Goal: Transaction & Acquisition: Purchase product/service

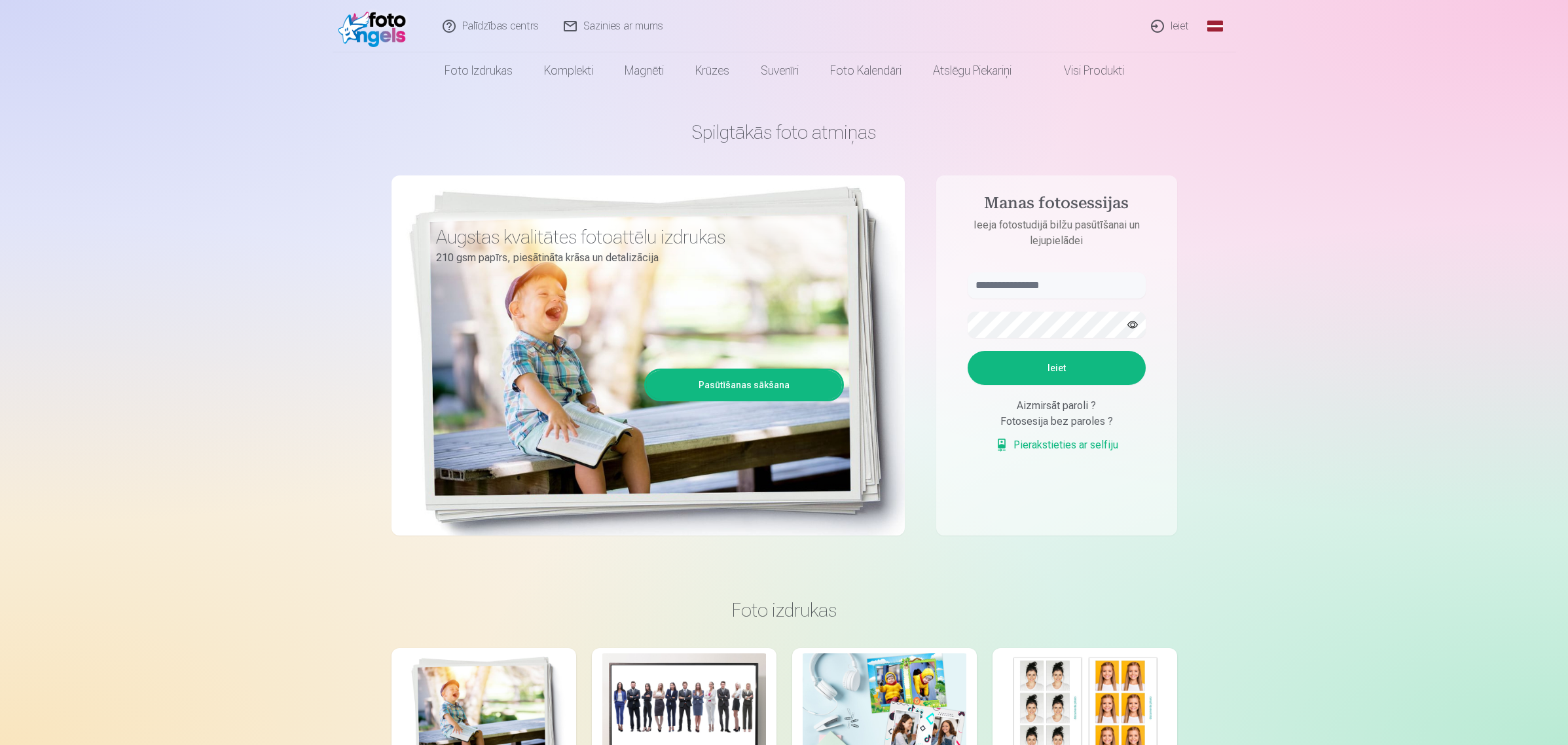
click at [1179, 25] on link "Ieiet" at bounding box center [1170, 26] width 63 height 53
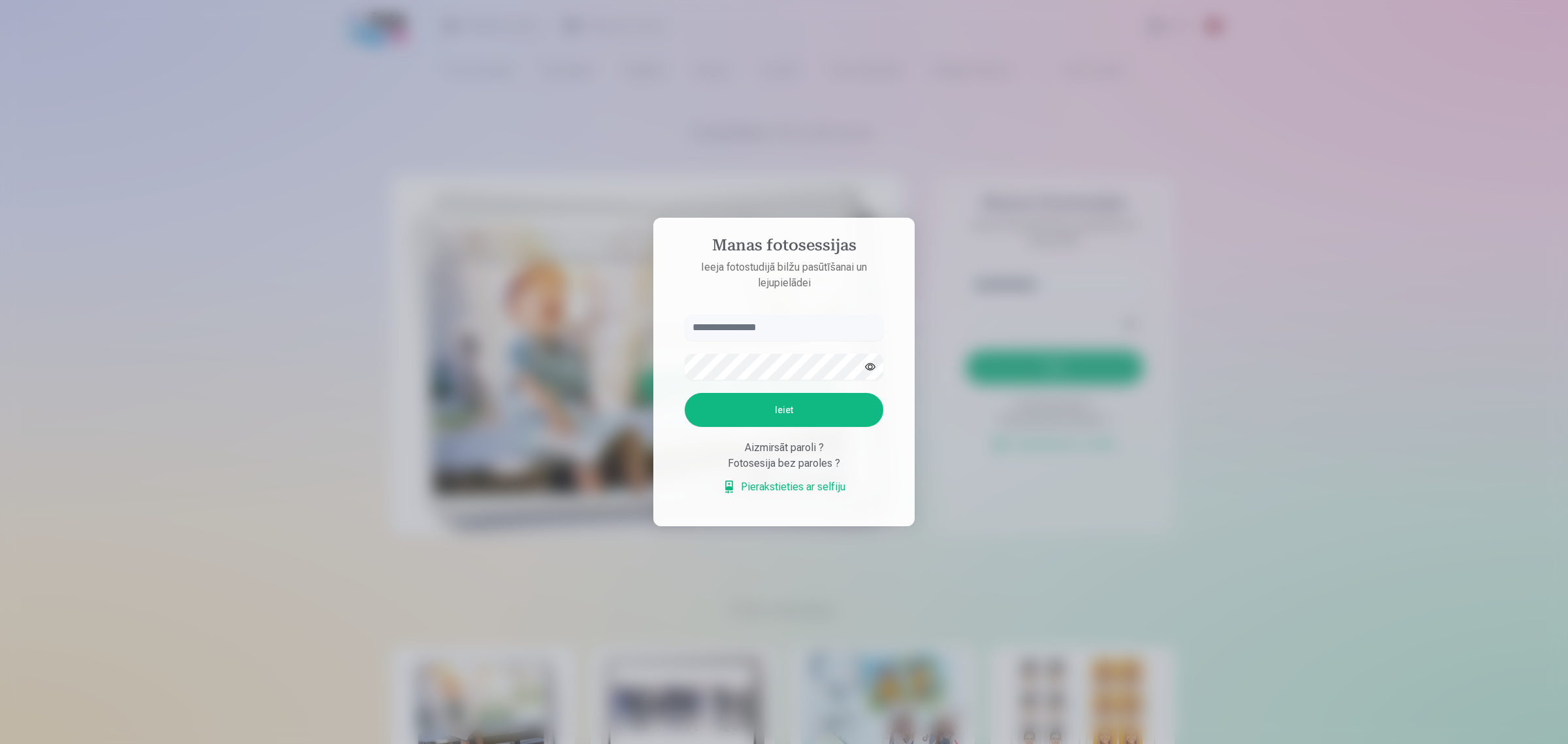
type input "*"
type input "**********"
drag, startPoint x: 873, startPoint y: 360, endPoint x: 864, endPoint y: 384, distance: 25.6
click at [874, 360] on button "button" at bounding box center [869, 366] width 25 height 25
drag, startPoint x: 788, startPoint y: 415, endPoint x: 797, endPoint y: 419, distance: 9.8
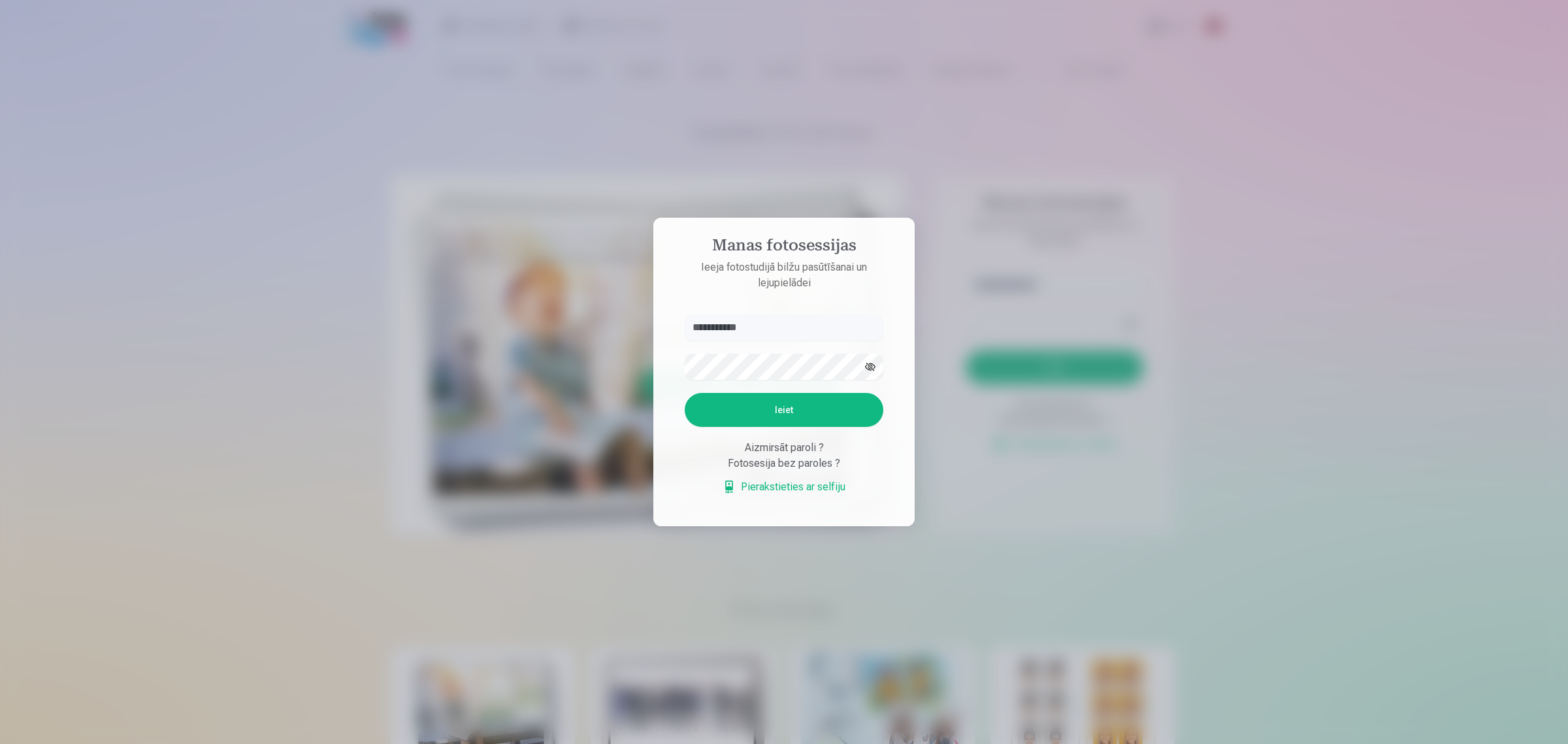
click at [790, 415] on button "Ieiet" at bounding box center [783, 409] width 199 height 34
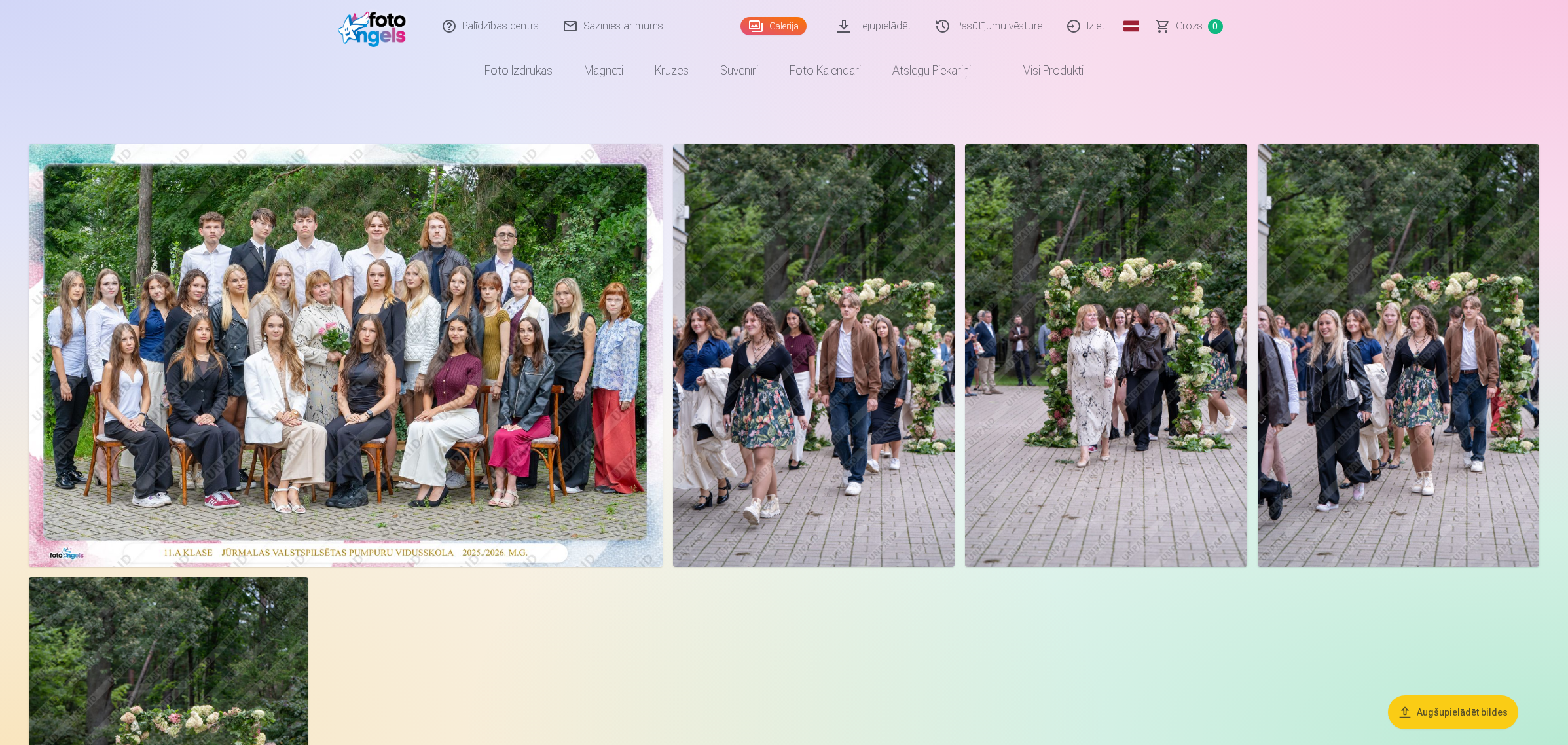
click at [591, 309] on img at bounding box center [346, 355] width 634 height 423
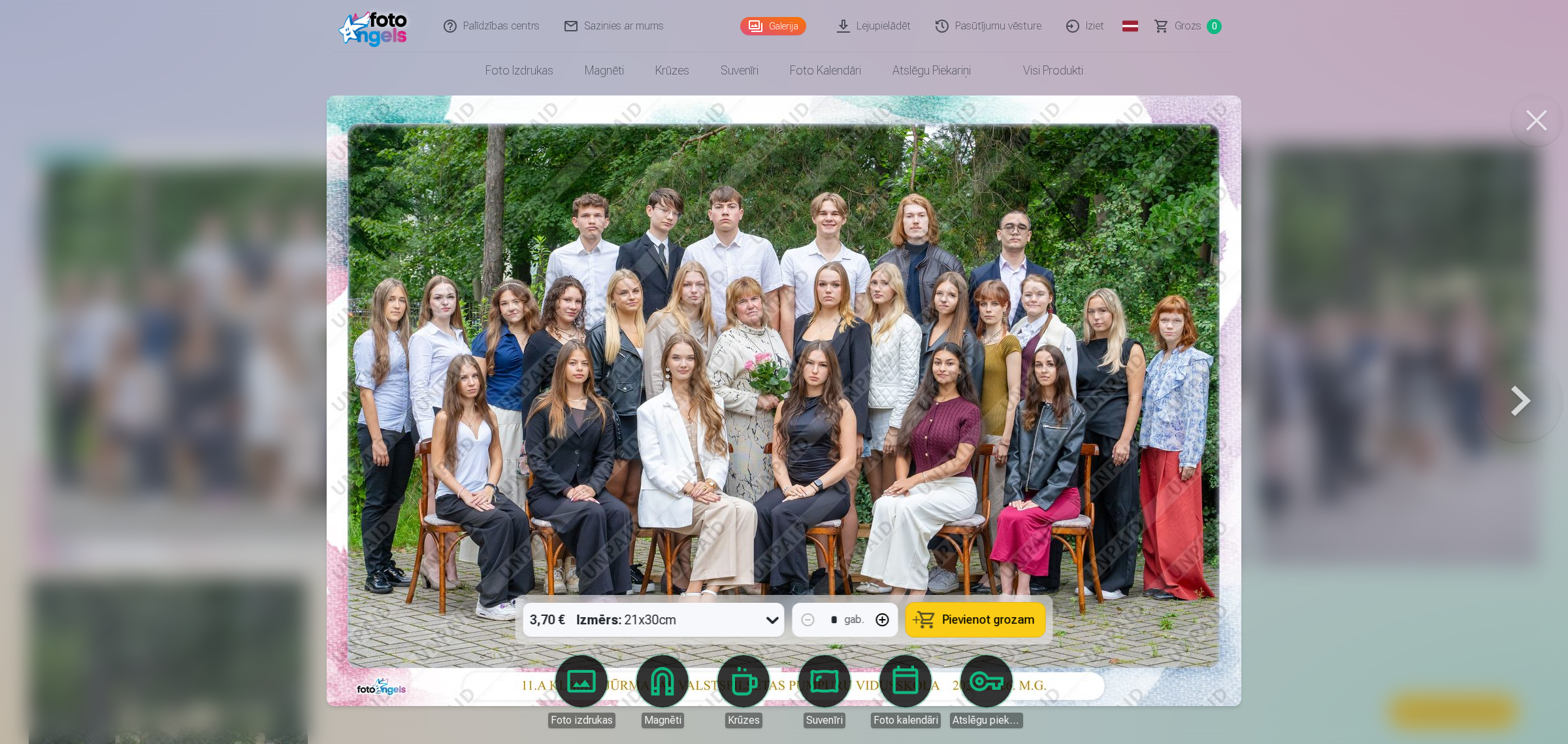
click at [997, 615] on span "Pievienot grozam" at bounding box center [989, 619] width 92 height 11
click at [1506, 403] on button at bounding box center [1521, 401] width 83 height 362
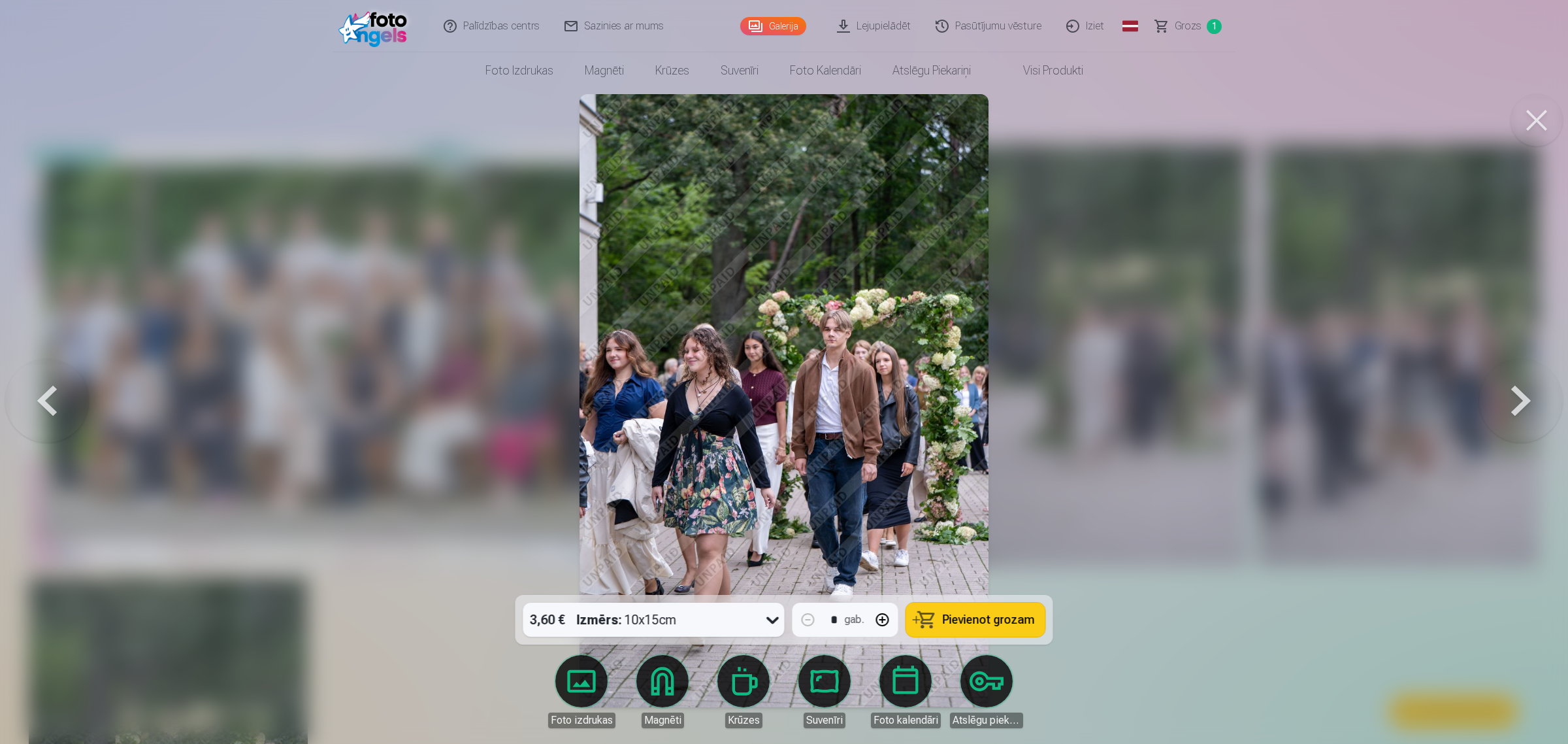
click at [1521, 395] on button at bounding box center [1521, 401] width 83 height 362
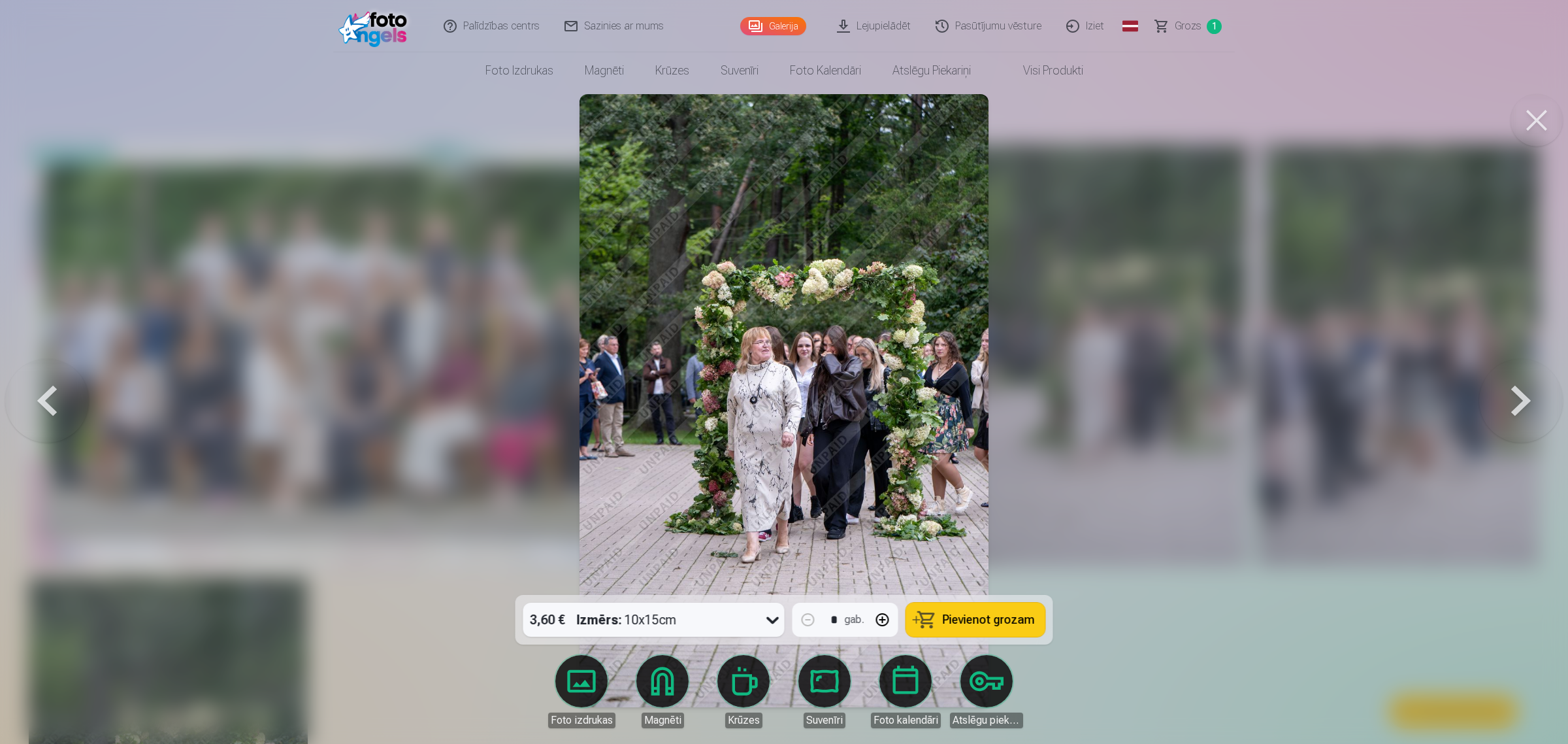
click at [1521, 395] on button at bounding box center [1521, 401] width 83 height 362
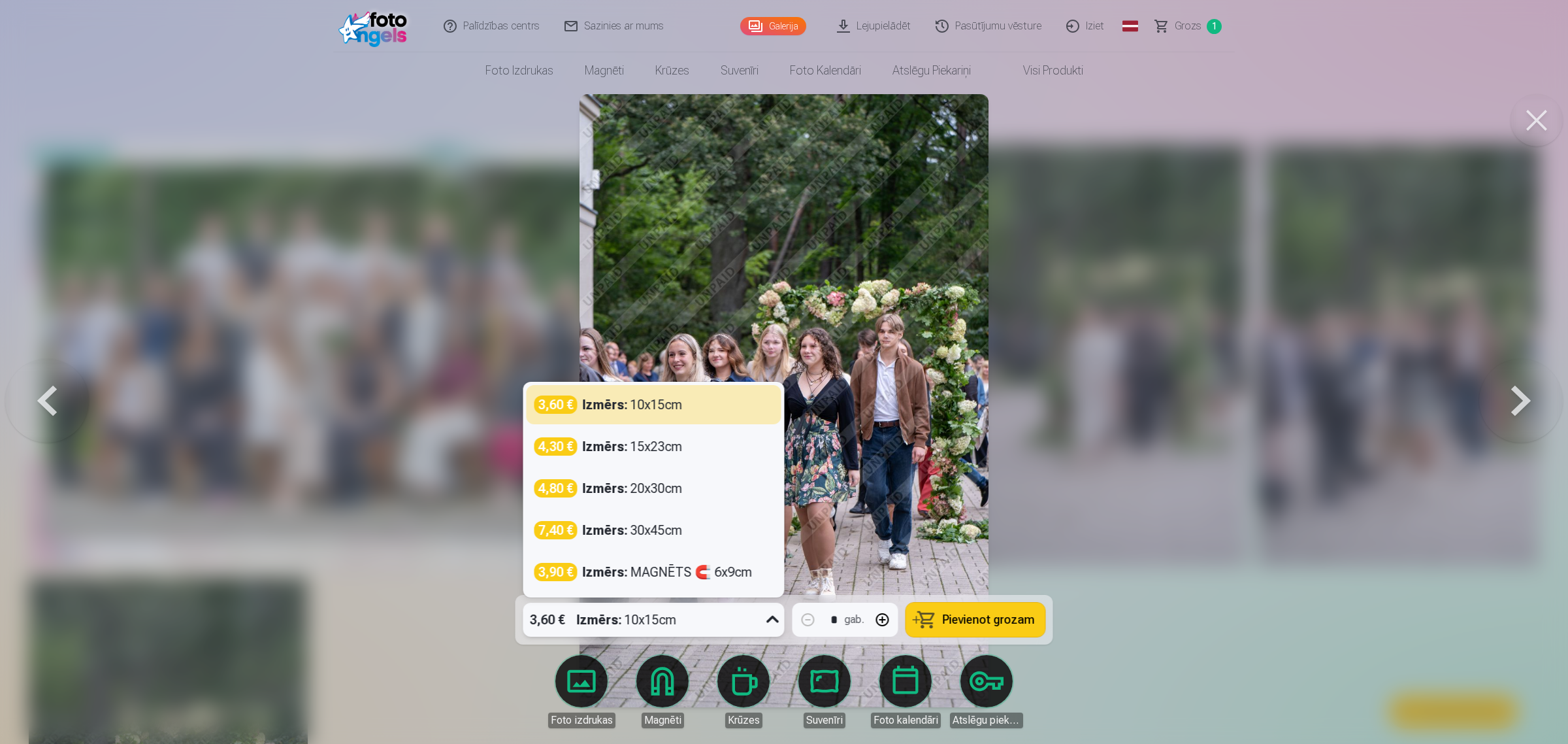
click at [773, 617] on icon at bounding box center [773, 619] width 21 height 21
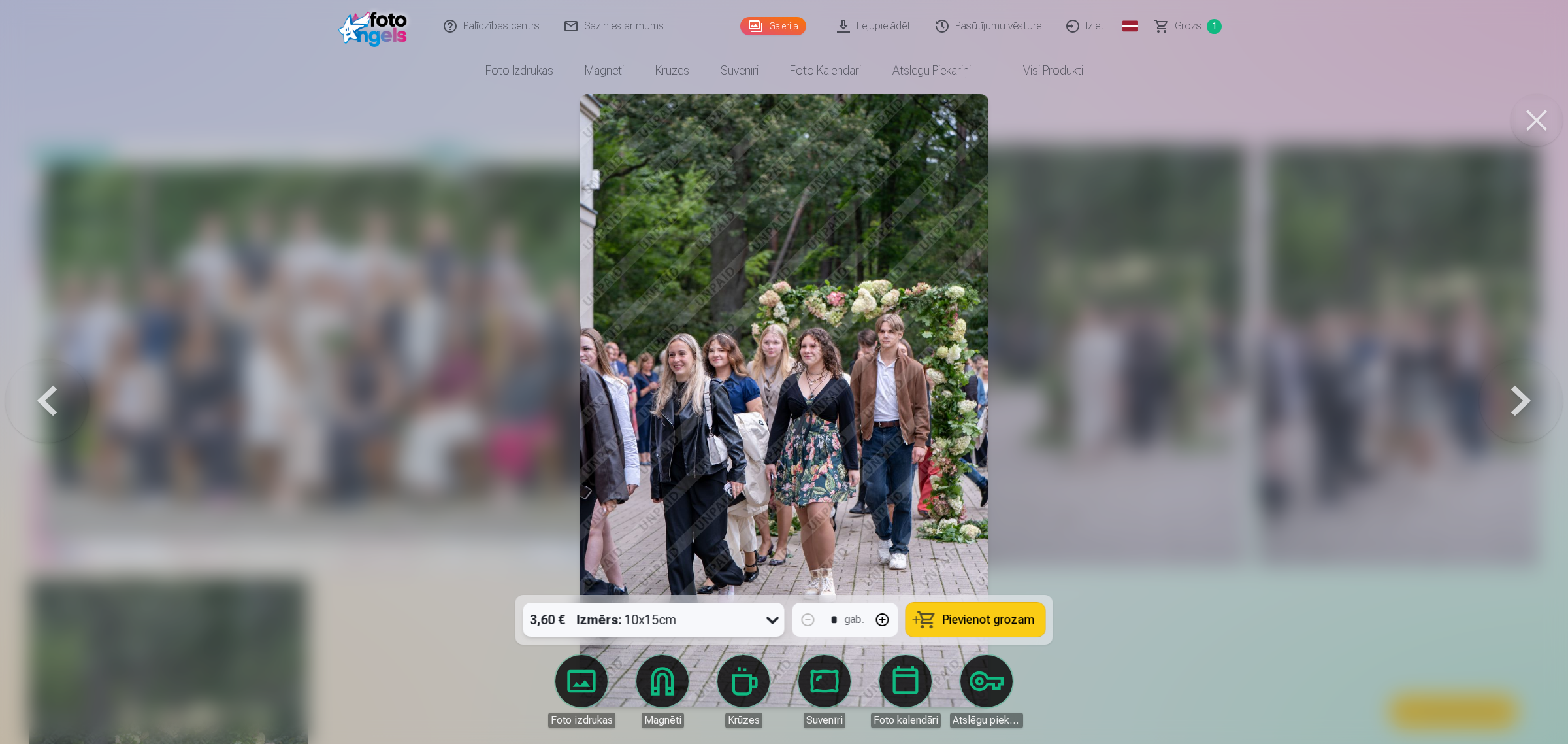
click at [772, 617] on icon at bounding box center [773, 619] width 21 height 21
click at [1005, 619] on span "Pievienot grozam" at bounding box center [989, 619] width 92 height 11
click at [41, 397] on button at bounding box center [47, 401] width 83 height 362
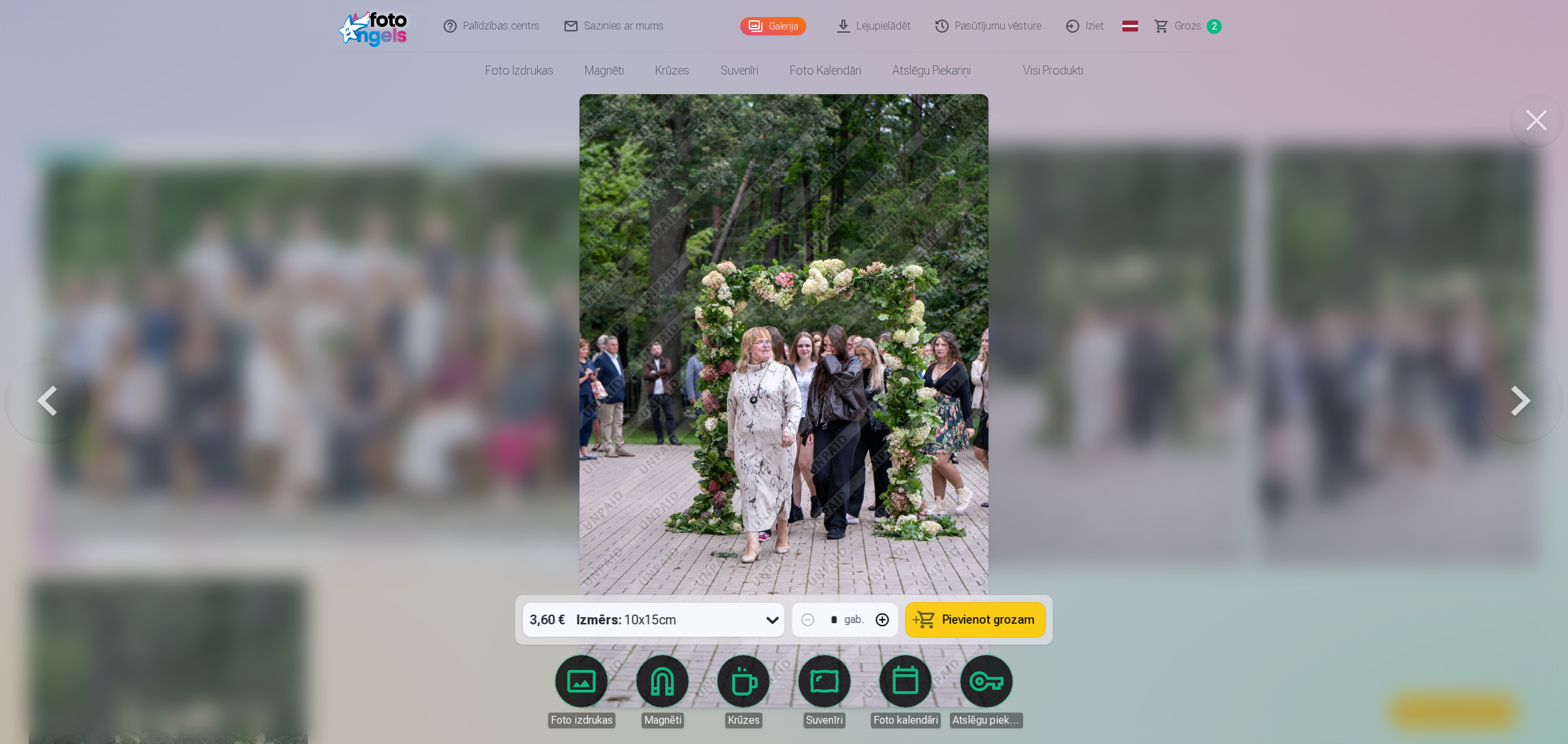
click at [42, 397] on button at bounding box center [47, 401] width 83 height 362
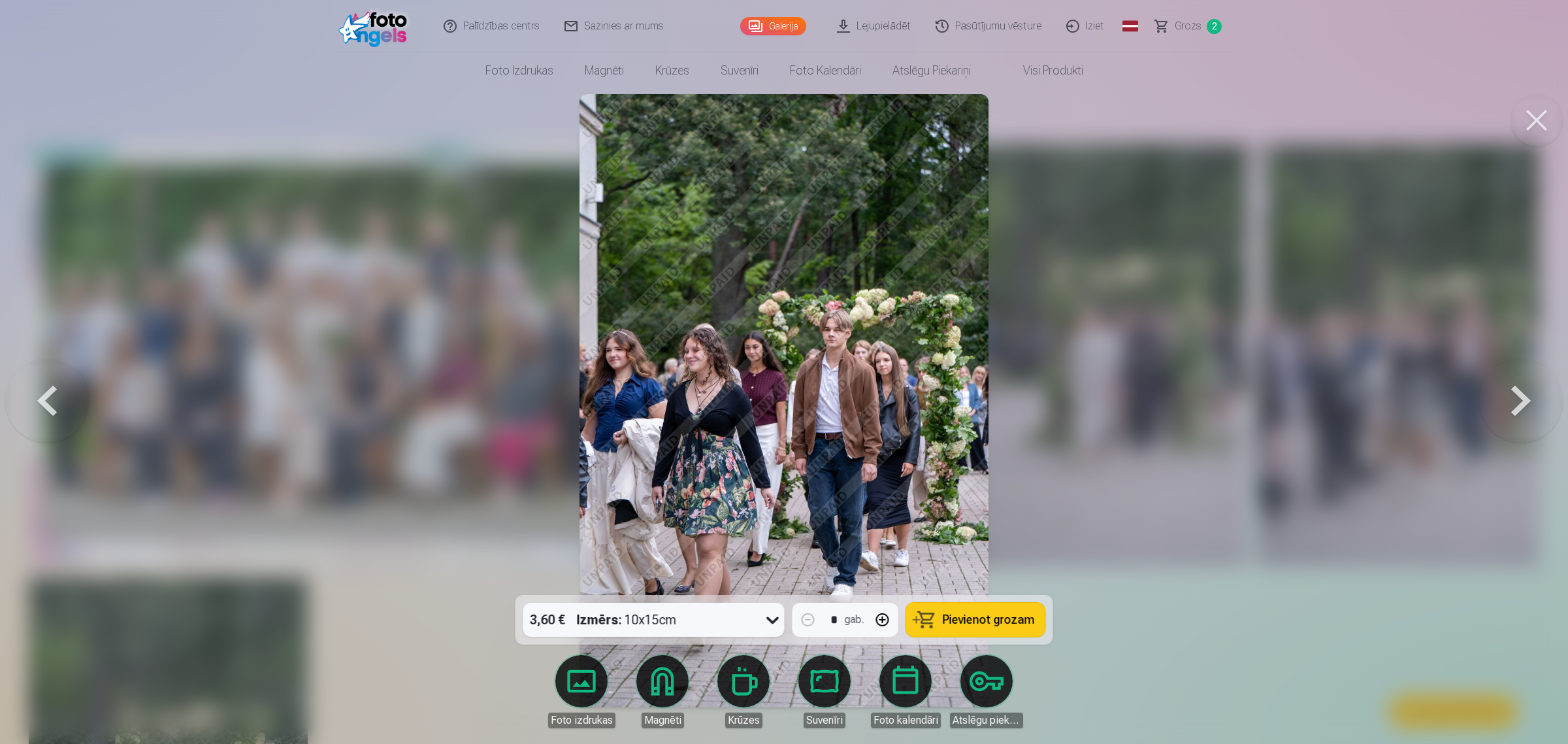
click at [1227, 345] on div at bounding box center [784, 372] width 1568 height 744
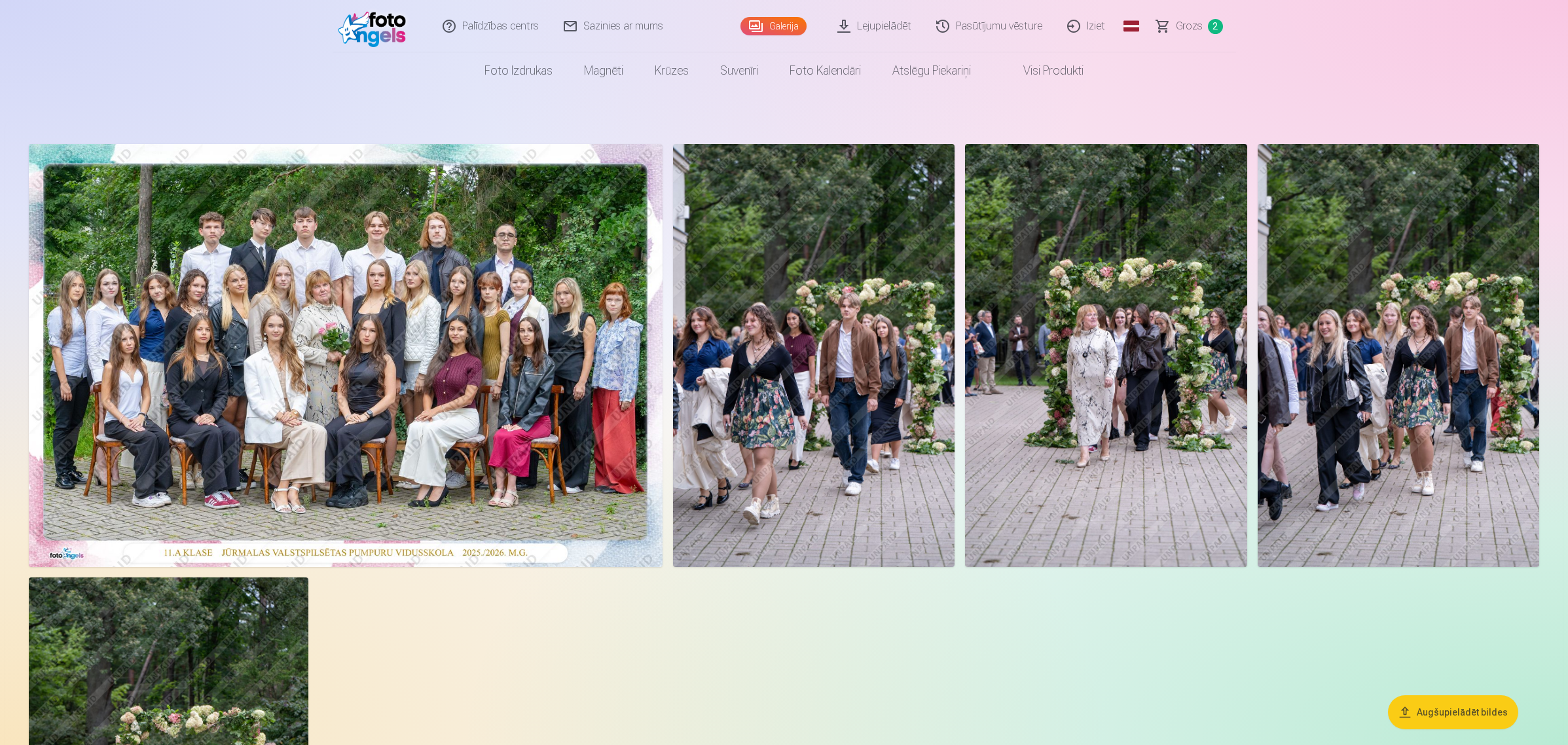
click at [856, 373] on img at bounding box center [813, 355] width 281 height 423
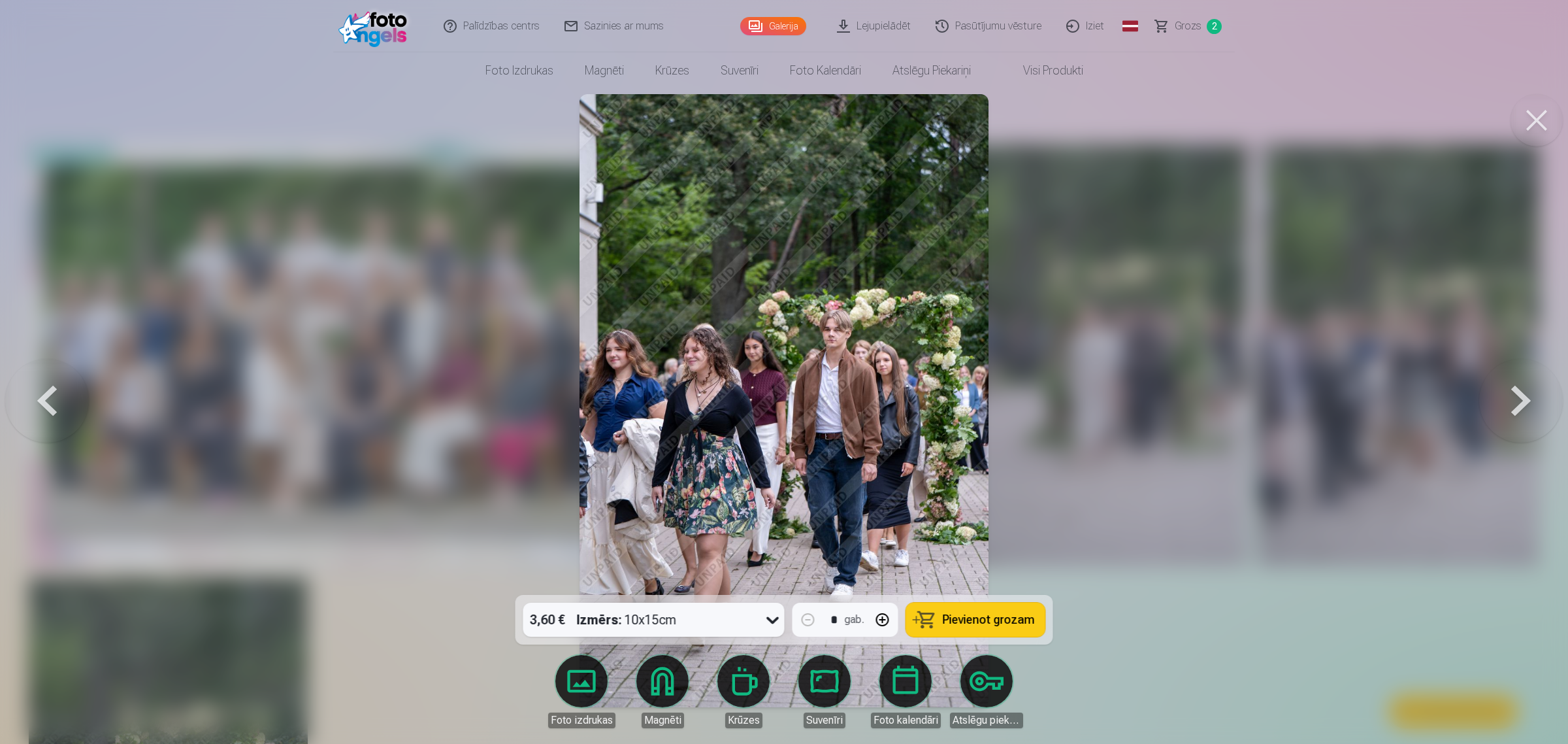
drag, startPoint x: 981, startPoint y: 613, endPoint x: 981, endPoint y: 607, distance: 6.0
click at [980, 613] on span "Pievienot grozam" at bounding box center [989, 619] width 92 height 11
click at [1193, 20] on span "Grozs" at bounding box center [1188, 26] width 27 height 15
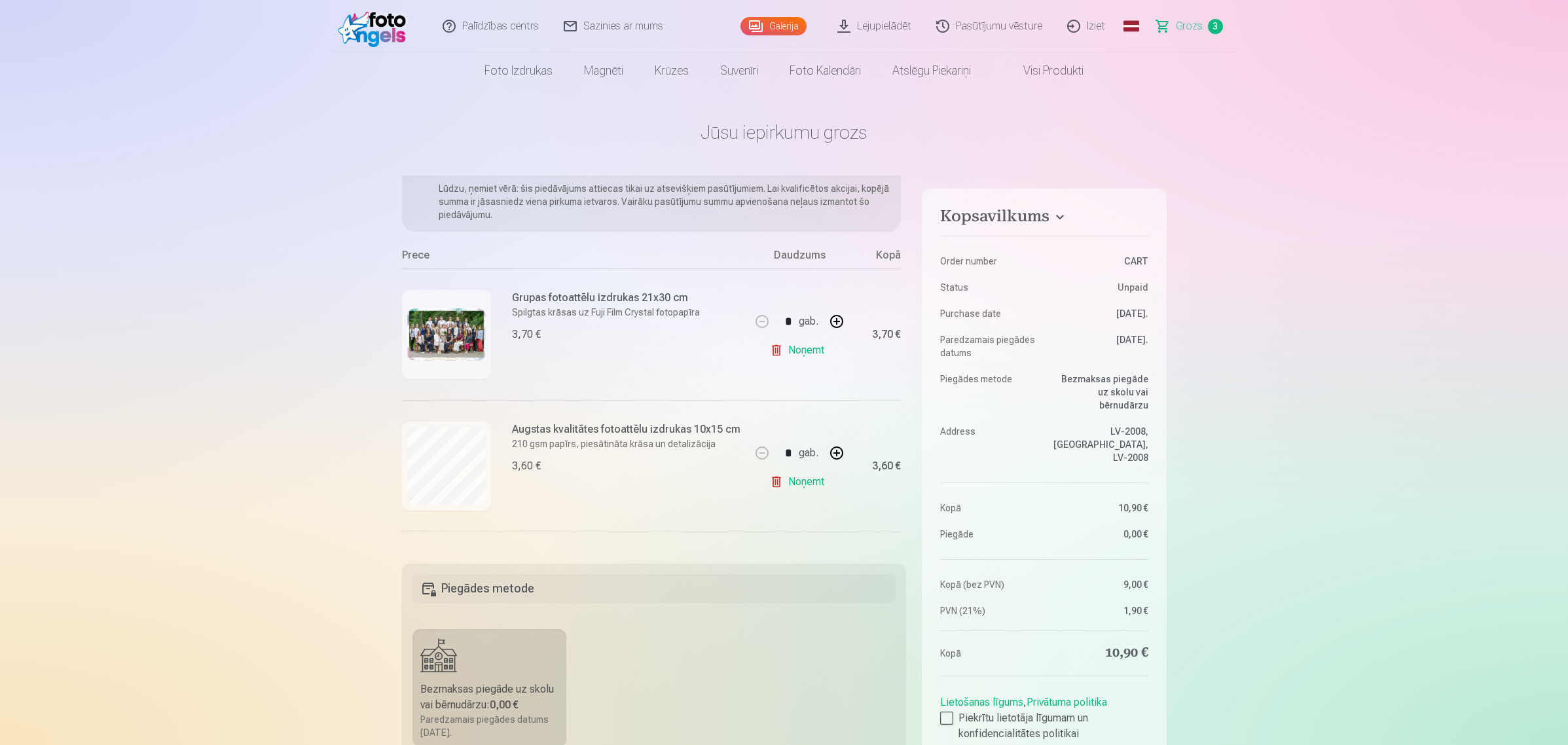
scroll to position [164, 0]
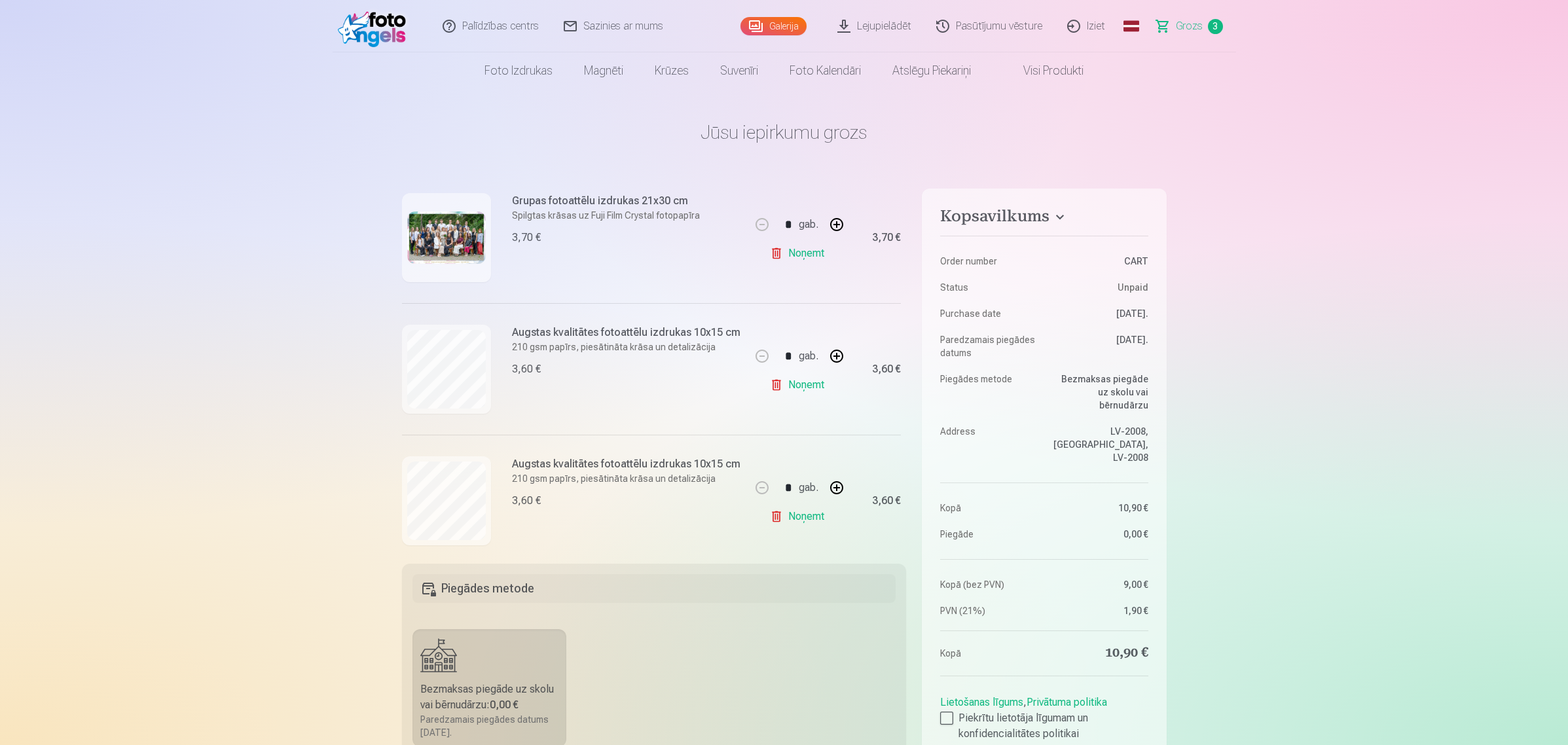
click at [796, 514] on link "Noņemt" at bounding box center [799, 516] width 59 height 26
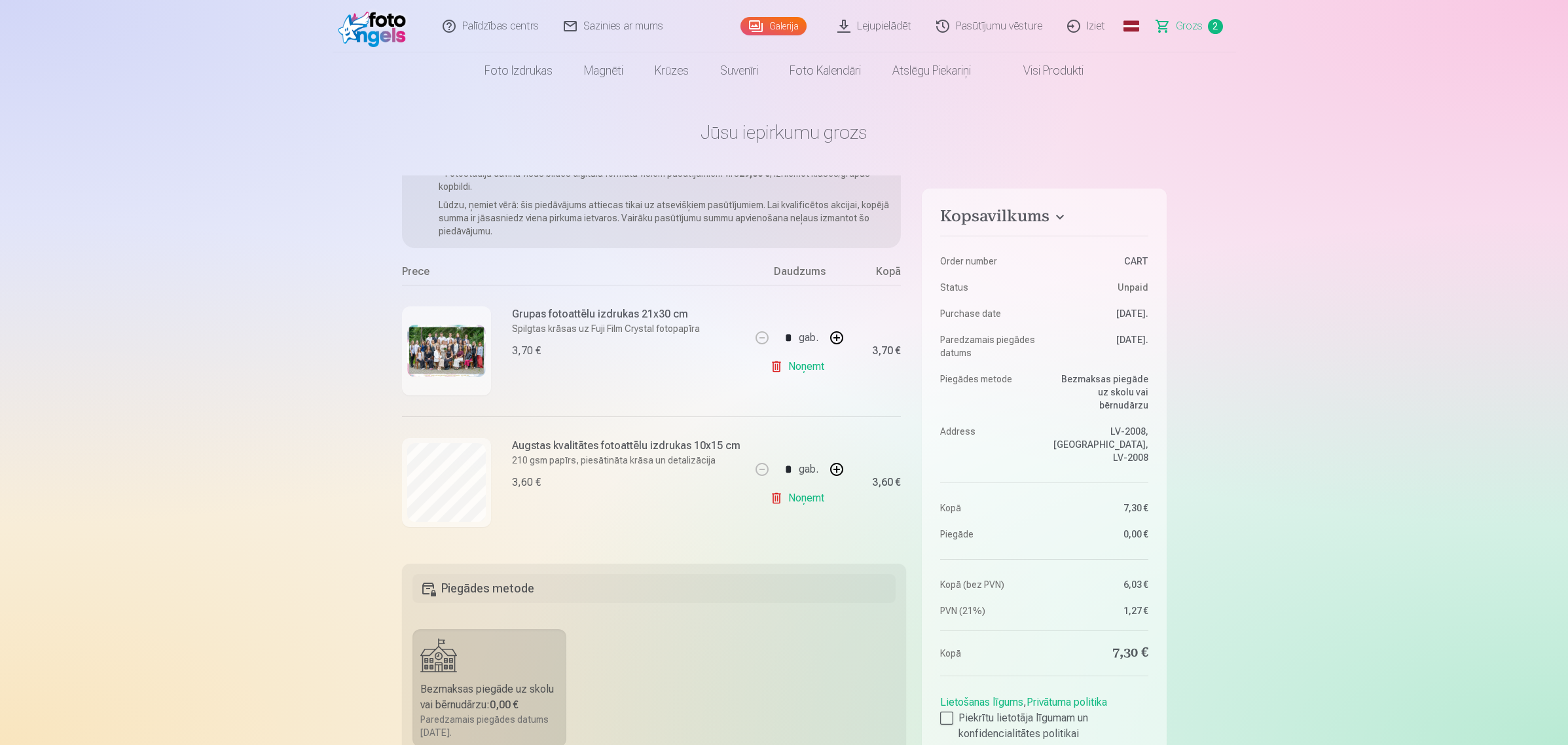
click at [795, 498] on link "Noņemt" at bounding box center [799, 498] width 59 height 26
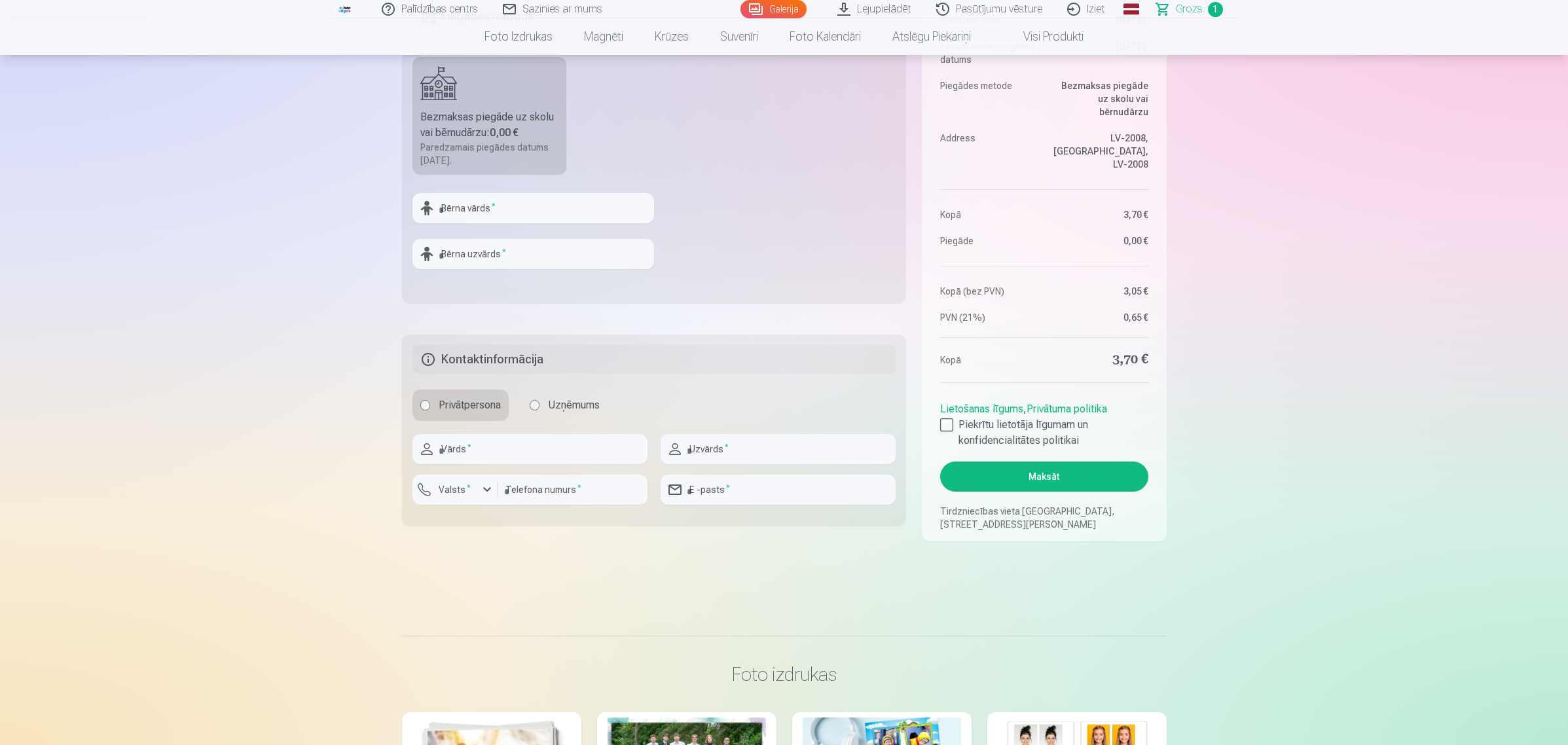
scroll to position [0, 0]
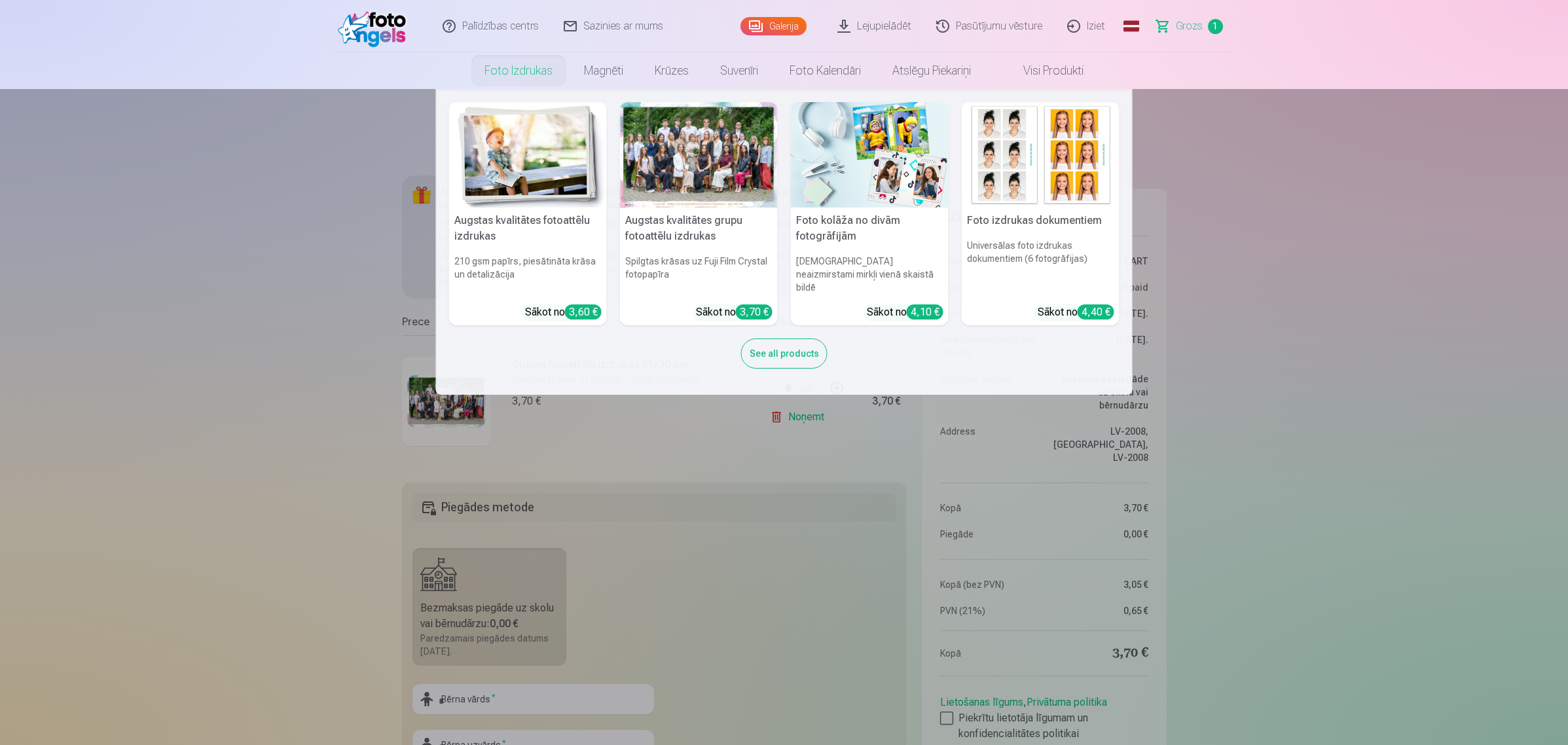
click at [516, 74] on link "Foto izdrukas" at bounding box center [519, 71] width 100 height 36
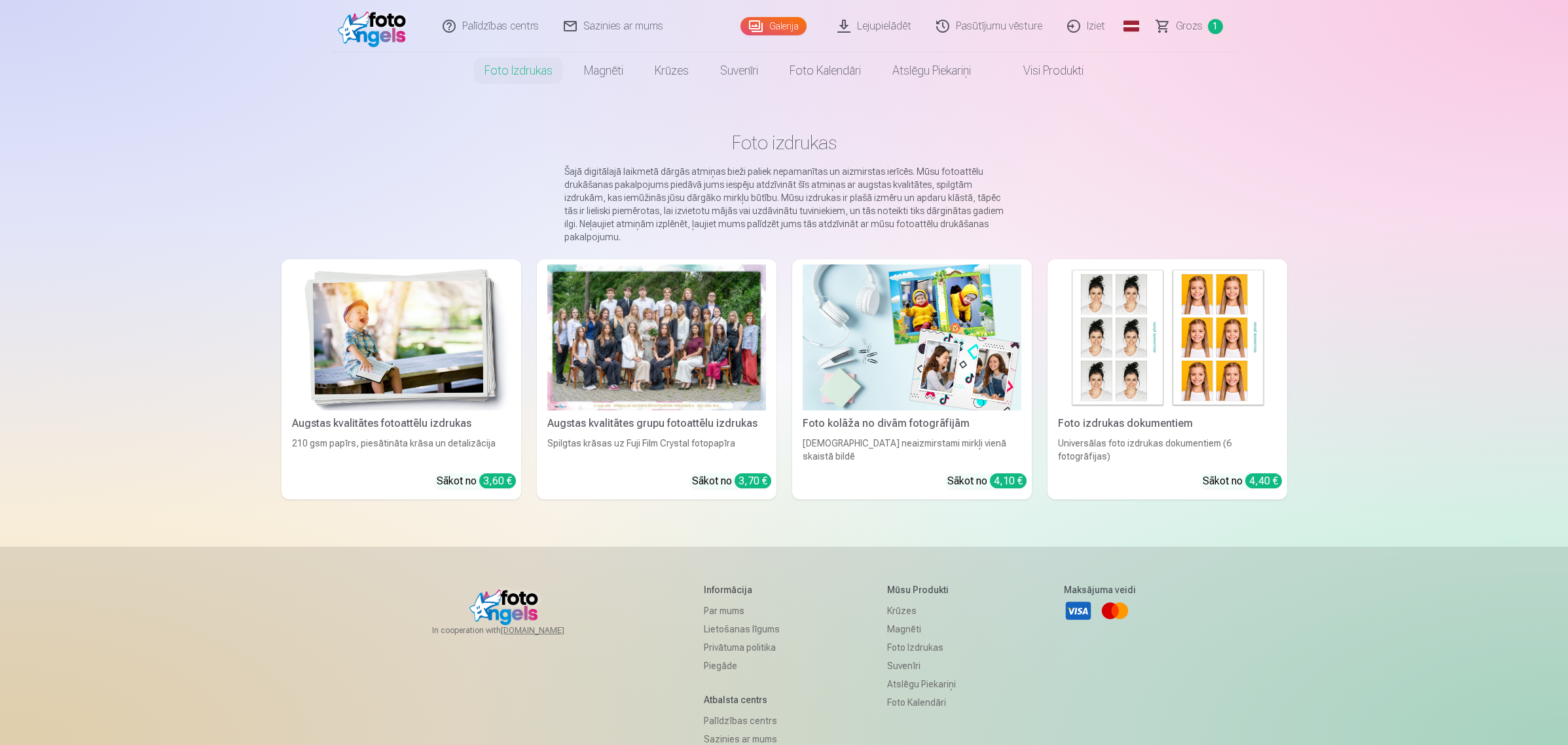
click at [1010, 26] on link "Pasūtījumu vēsture" at bounding box center [990, 26] width 131 height 53
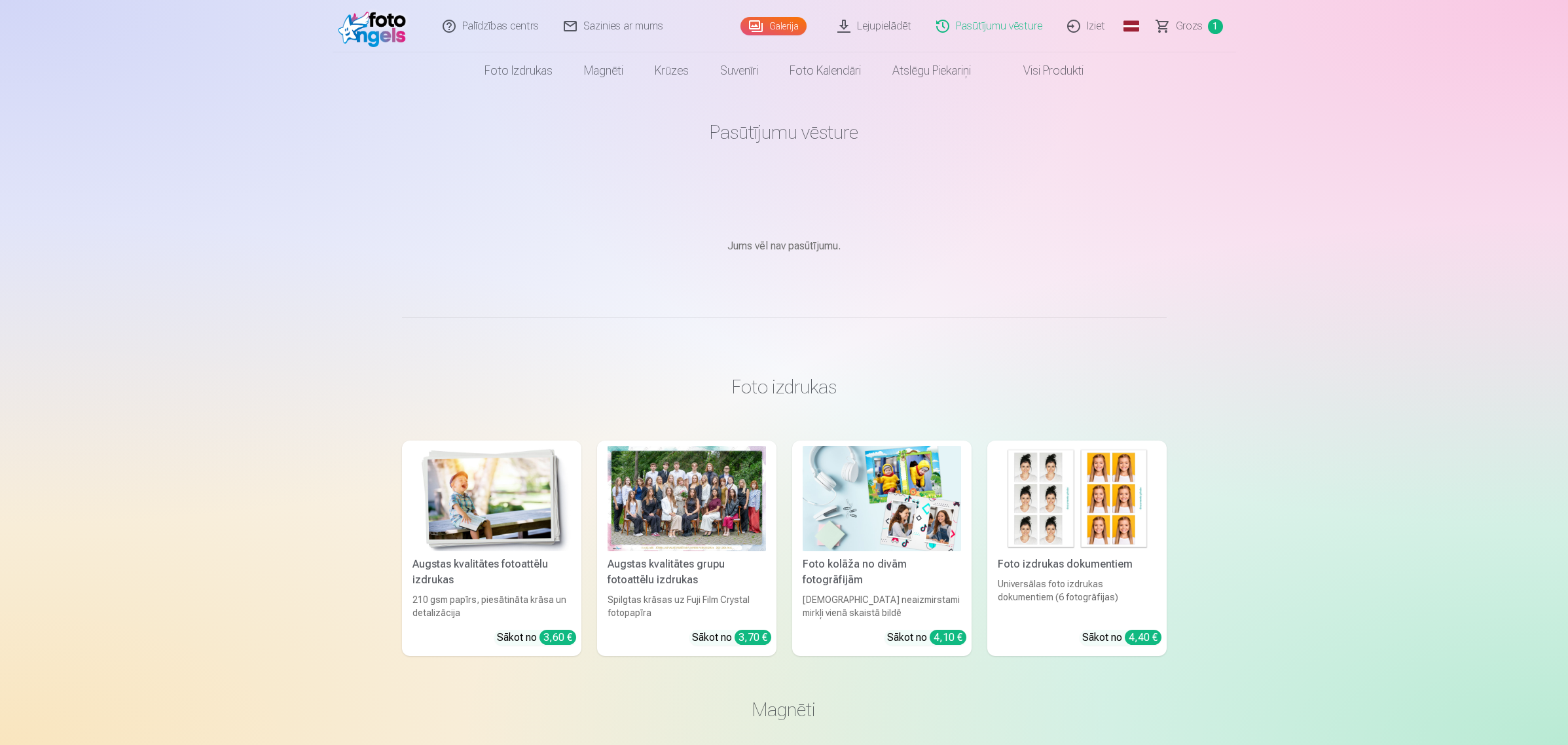
click at [777, 26] on link "Galerija" at bounding box center [774, 26] width 66 height 18
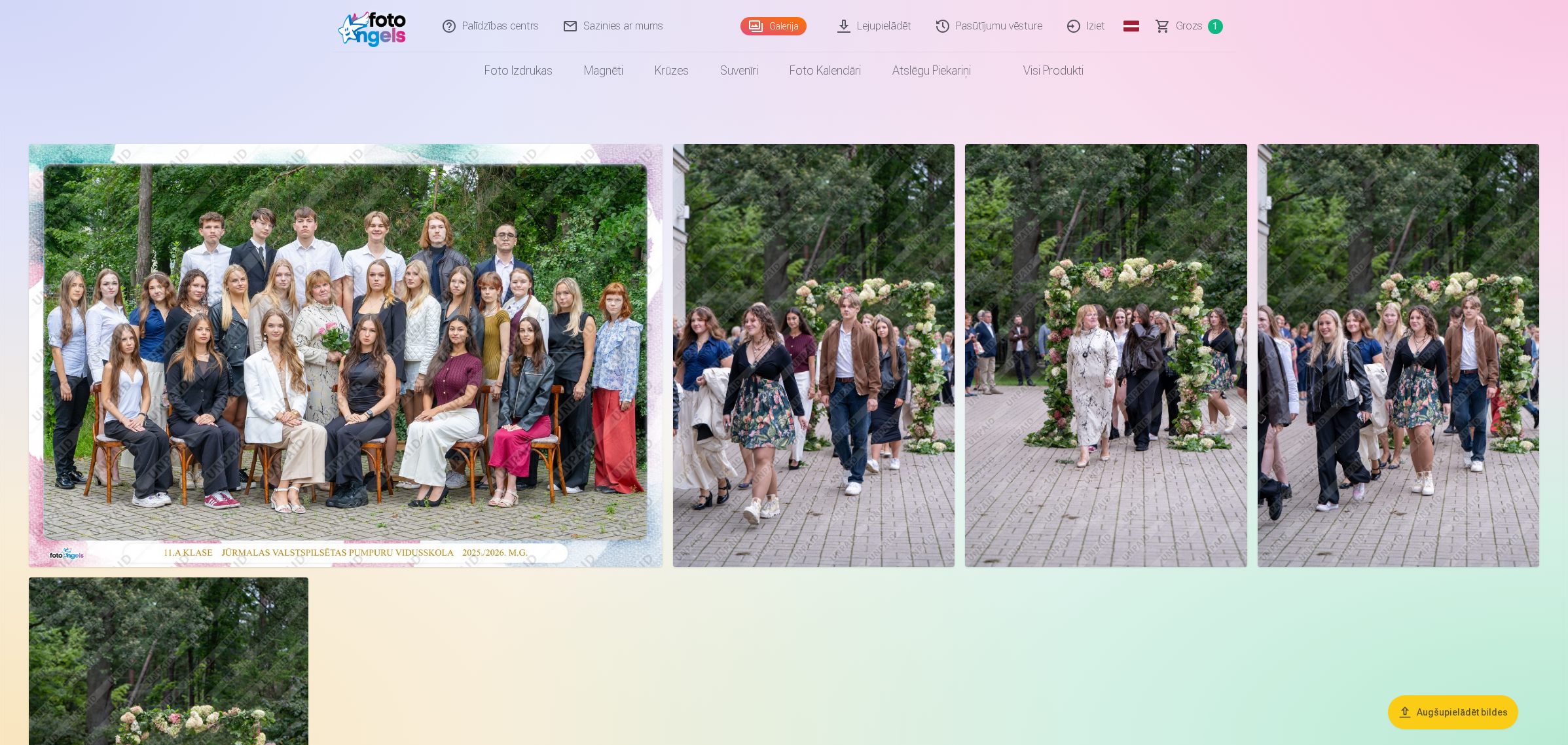
drag, startPoint x: 856, startPoint y: 309, endPoint x: 823, endPoint y: 266, distance: 54.2
click at [823, 266] on img at bounding box center [813, 355] width 281 height 423
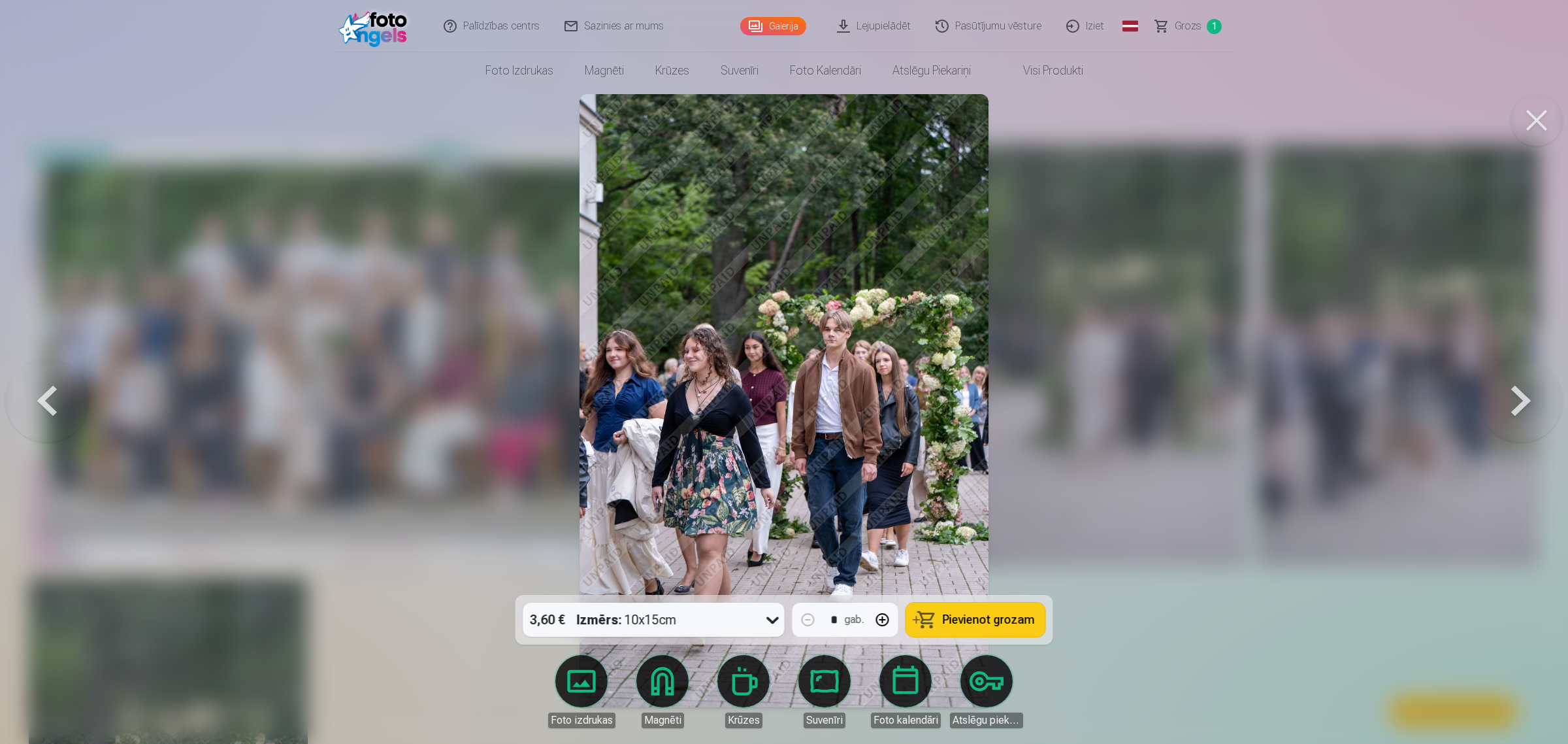
click at [954, 621] on span "Pievienot grozam" at bounding box center [989, 619] width 92 height 11
click at [1188, 26] on span "Grozs" at bounding box center [1188, 26] width 27 height 15
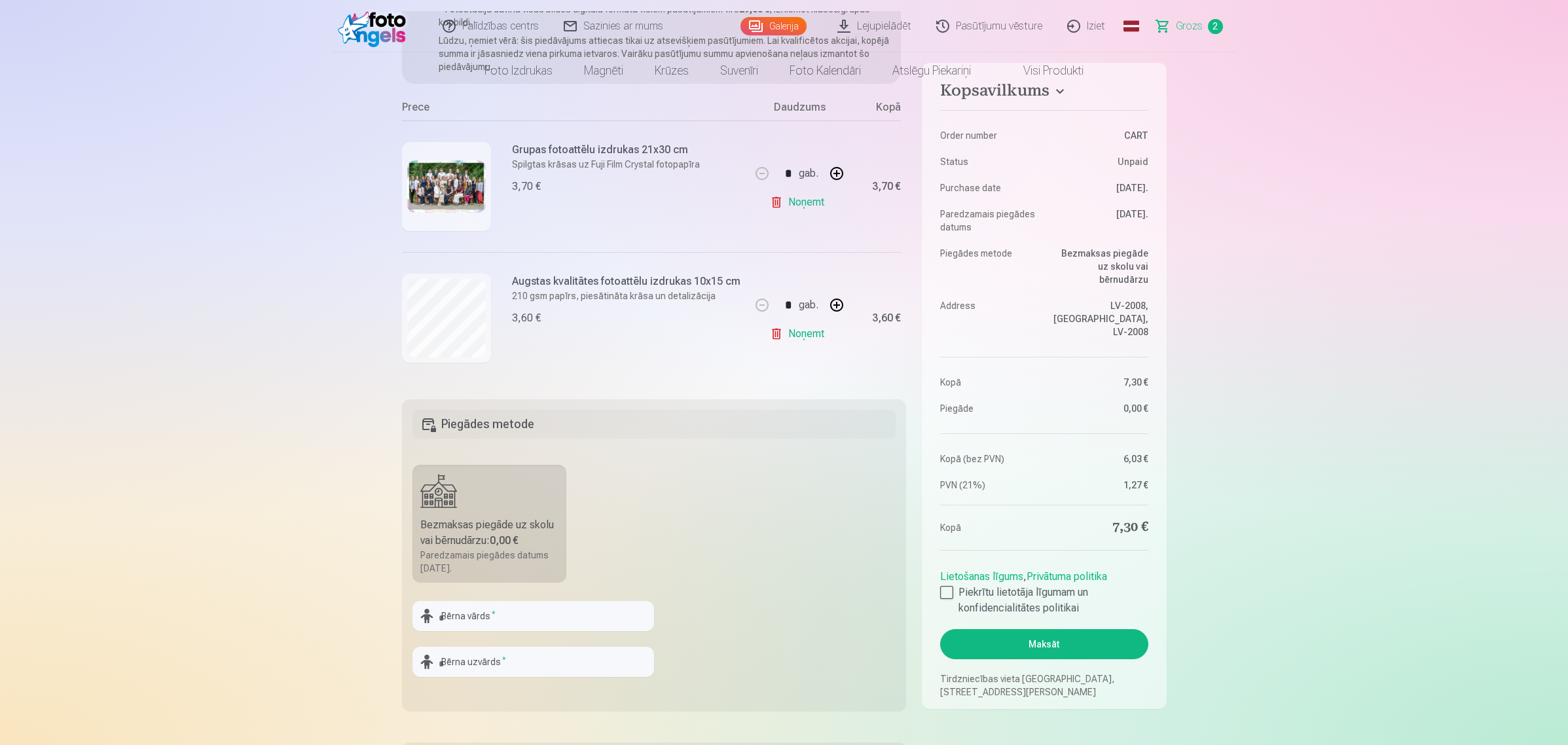
scroll to position [327, 0]
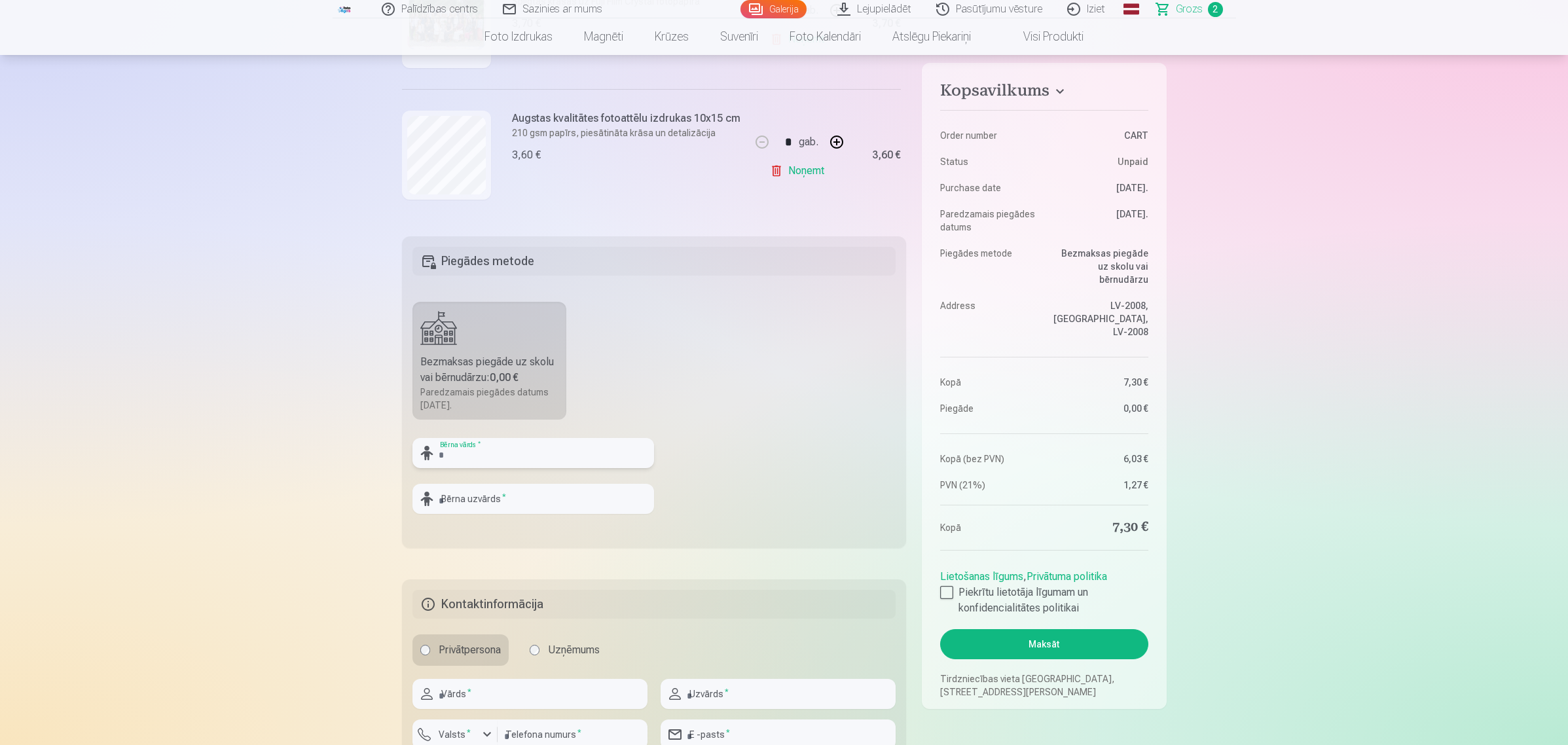
click at [515, 450] on input "text" at bounding box center [533, 452] width 241 height 30
type input "****"
type input "******"
click at [718, 351] on fieldset "Piegādes metode Bezmaksas piegāde uz skolu vai bērnudārzu : 0,00 € Paredzamais …" at bounding box center [654, 392] width 504 height 311
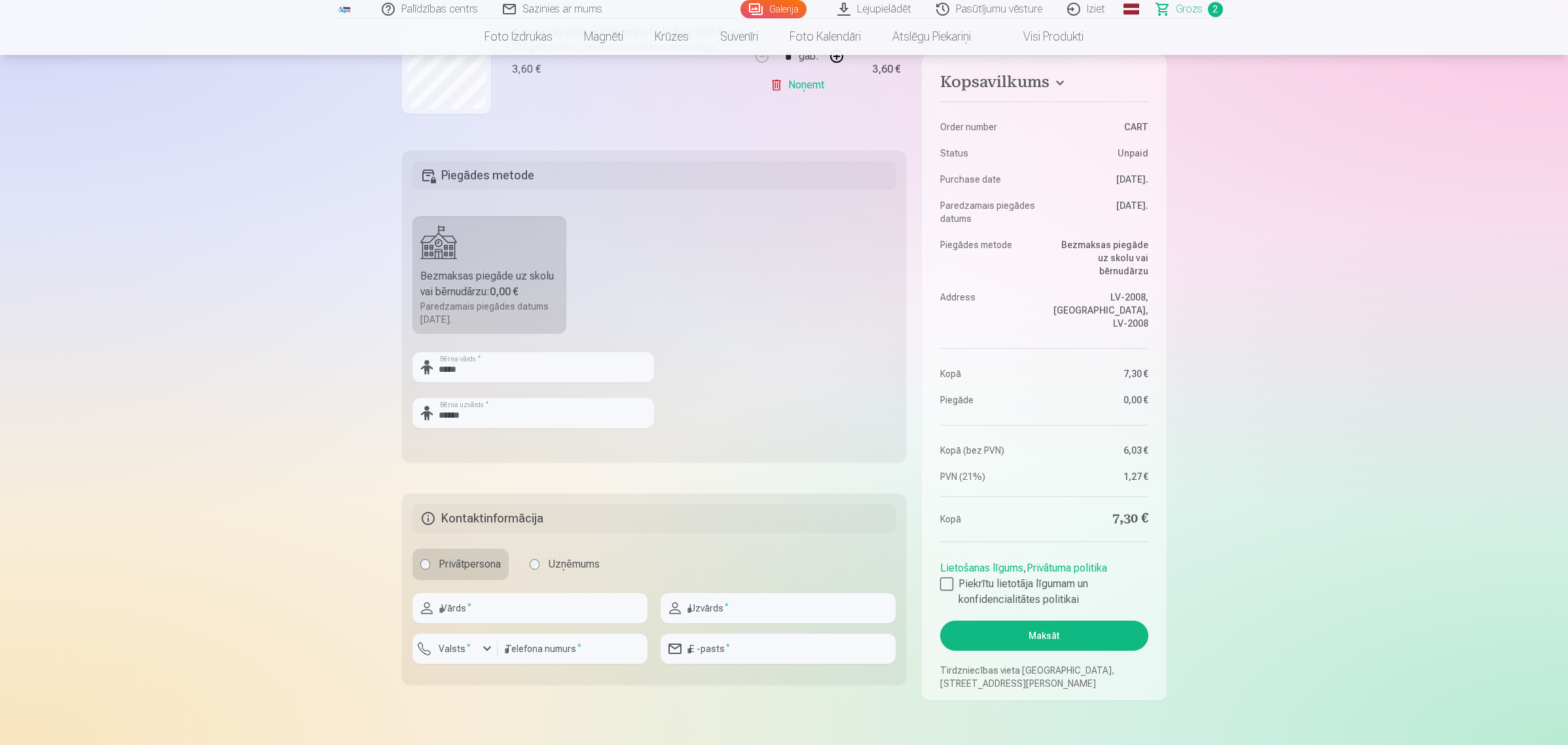
scroll to position [572, 0]
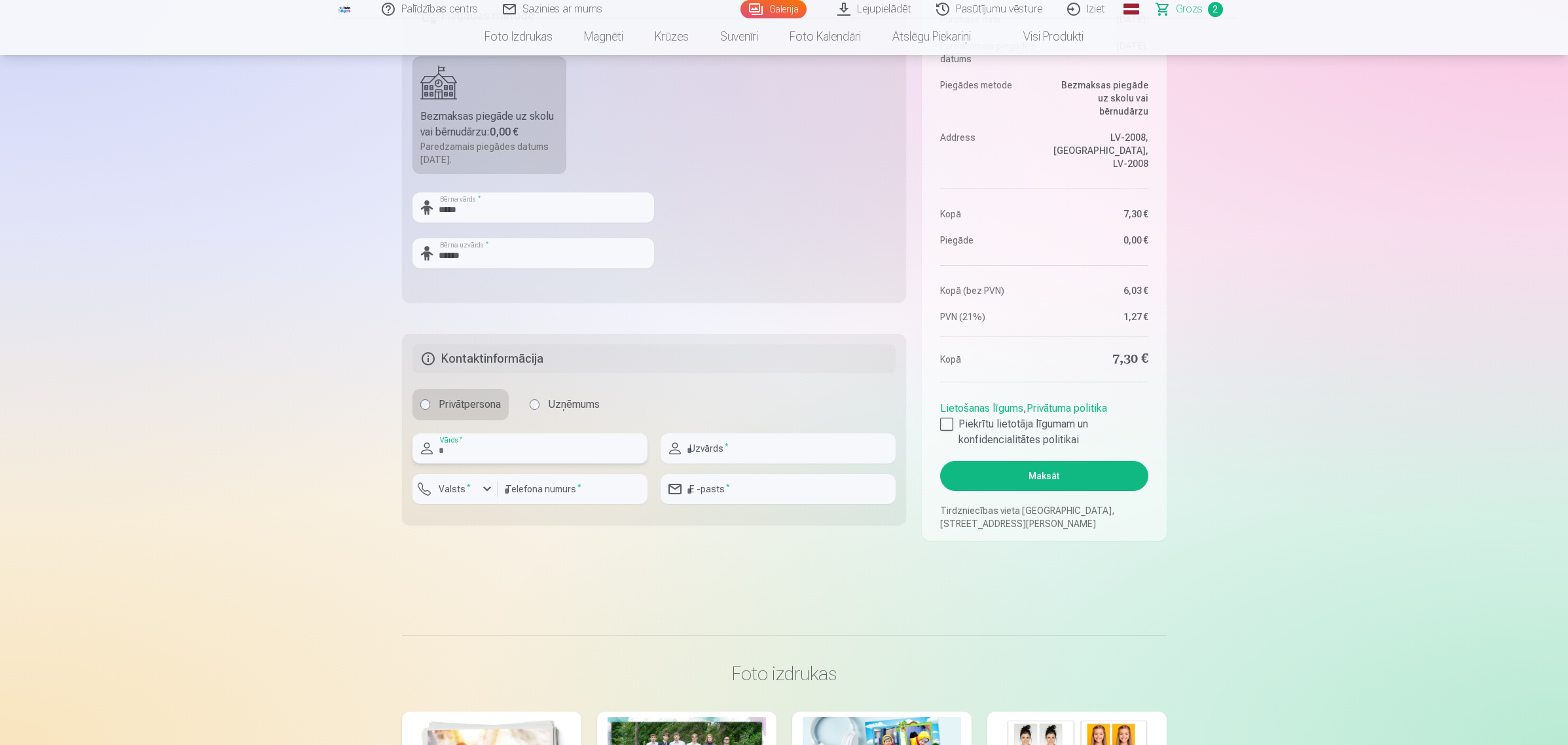
click at [539, 450] on input "text" at bounding box center [529, 448] width 235 height 30
type input "****"
type input "**********"
click at [460, 448] on input "****" at bounding box center [529, 448] width 235 height 30
type input "****"
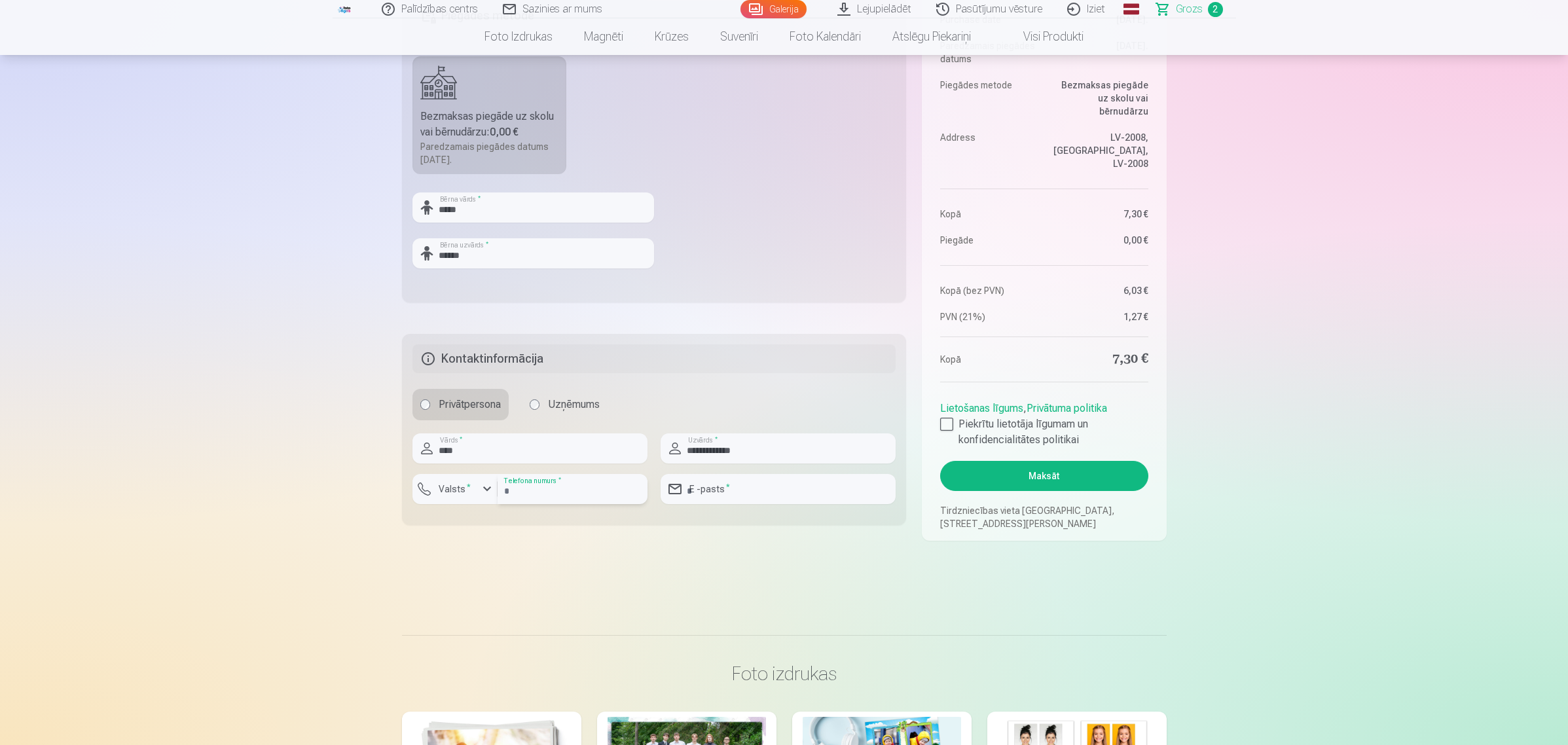
click at [523, 498] on input "number" at bounding box center [573, 489] width 150 height 30
drag, startPoint x: 600, startPoint y: 495, endPoint x: 438, endPoint y: 495, distance: 162.0
click at [438, 495] on div "Valsts * ******** Telefona numurs *" at bounding box center [529, 494] width 235 height 40
type input "********"
click at [738, 492] on input "email" at bounding box center [778, 489] width 235 height 30
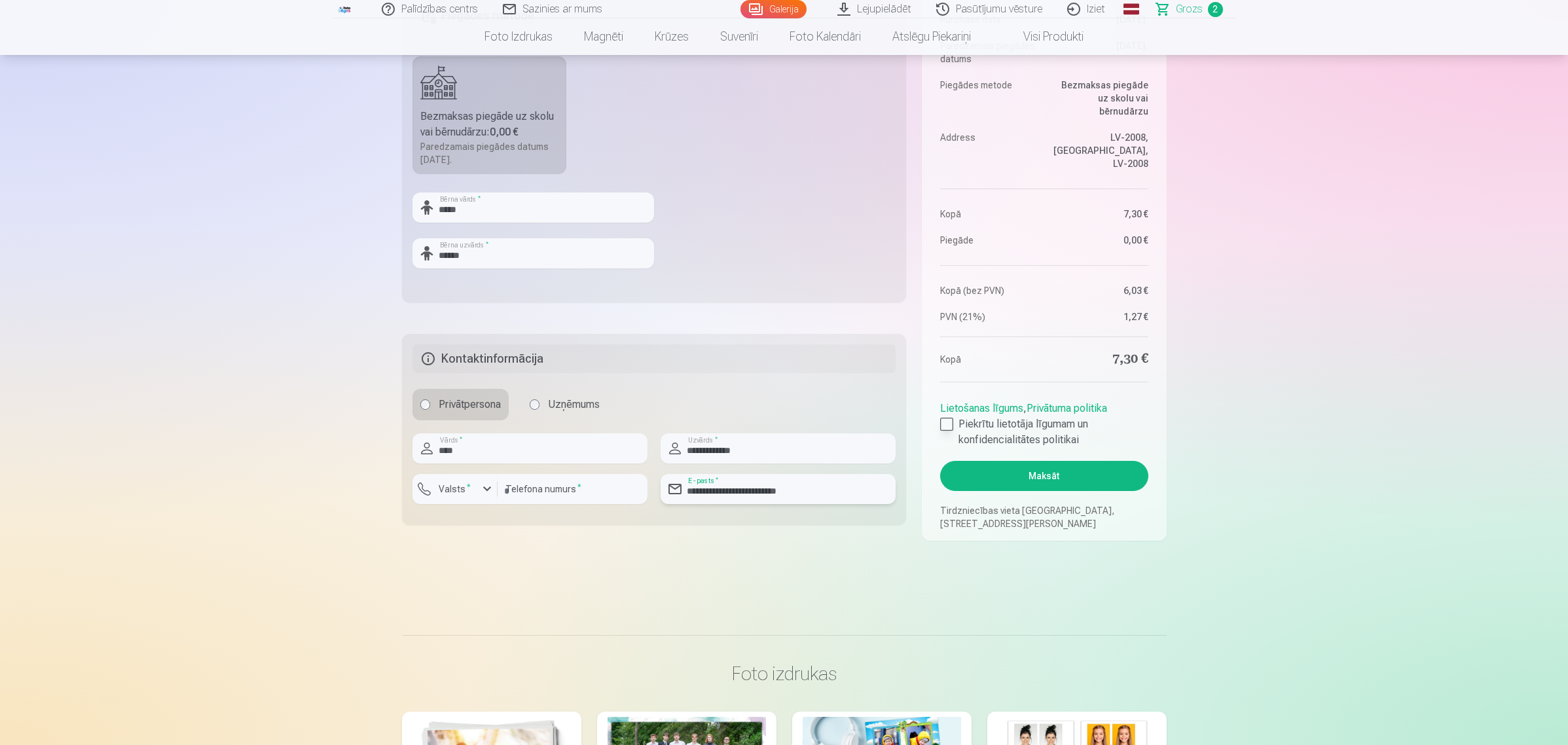
type input "**********"
drag, startPoint x: 944, startPoint y: 421, endPoint x: 1117, endPoint y: 452, distance: 175.8
click at [946, 421] on div at bounding box center [946, 423] width 13 height 13
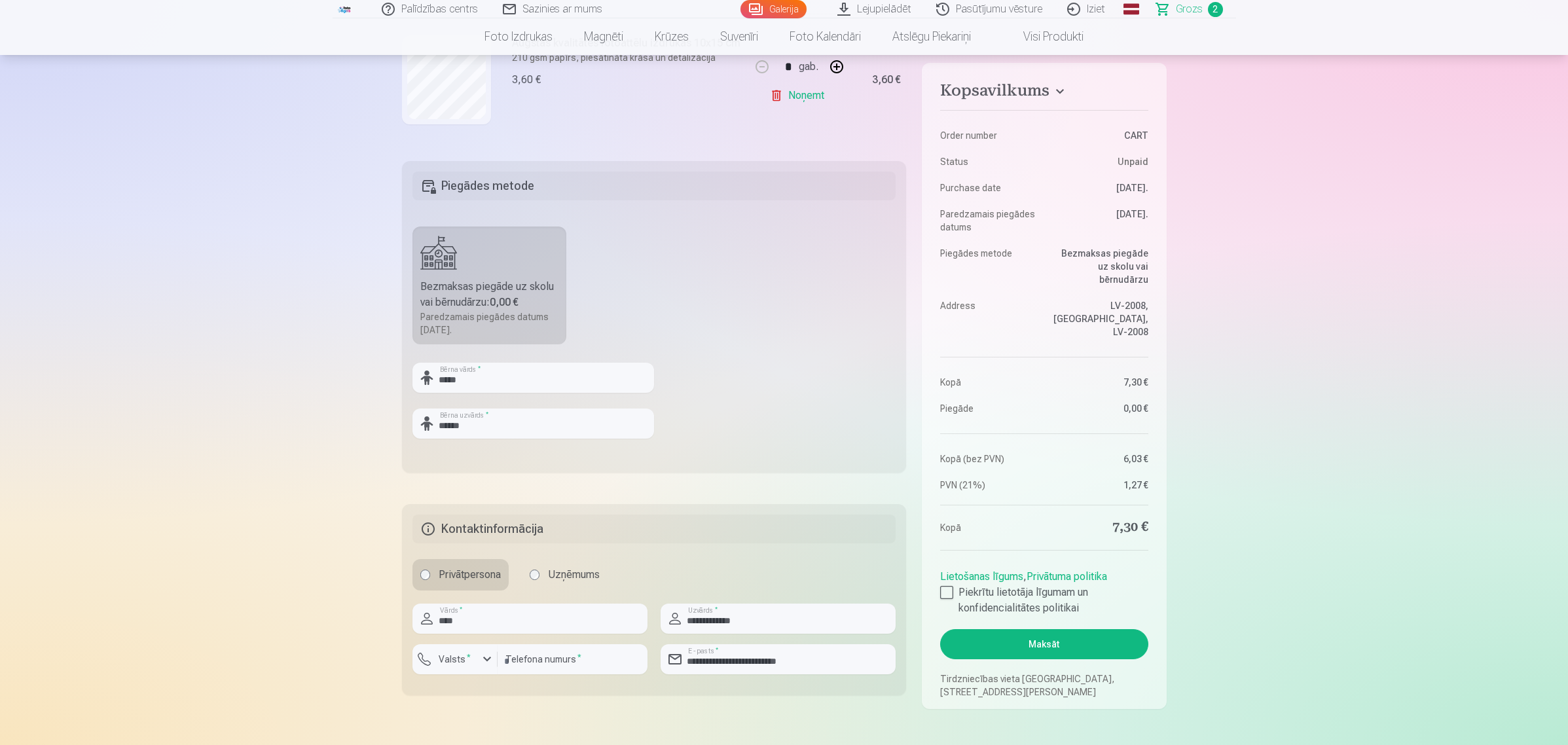
scroll to position [409, 0]
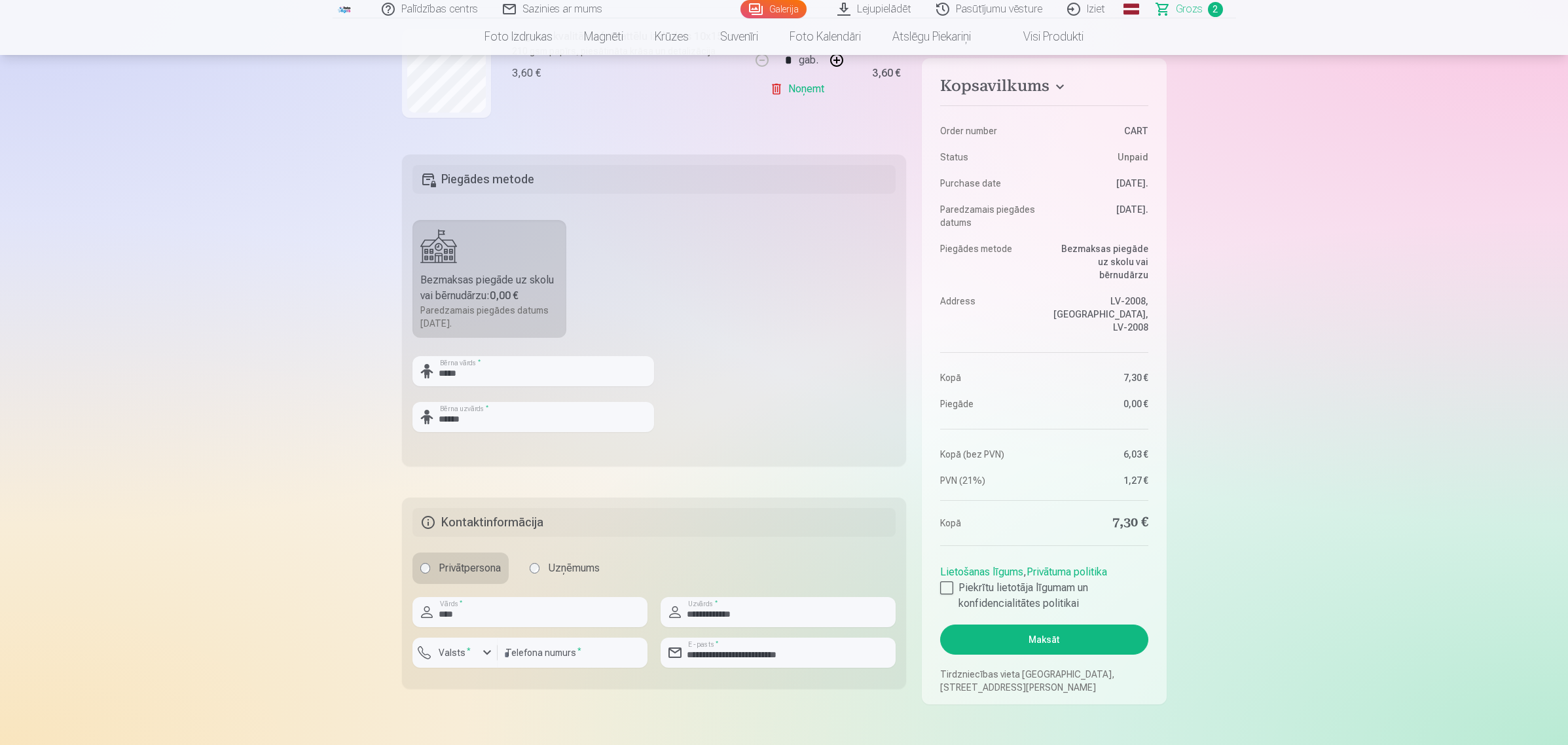
click at [1055, 624] on button "Maksāt" at bounding box center [1044, 639] width 208 height 30
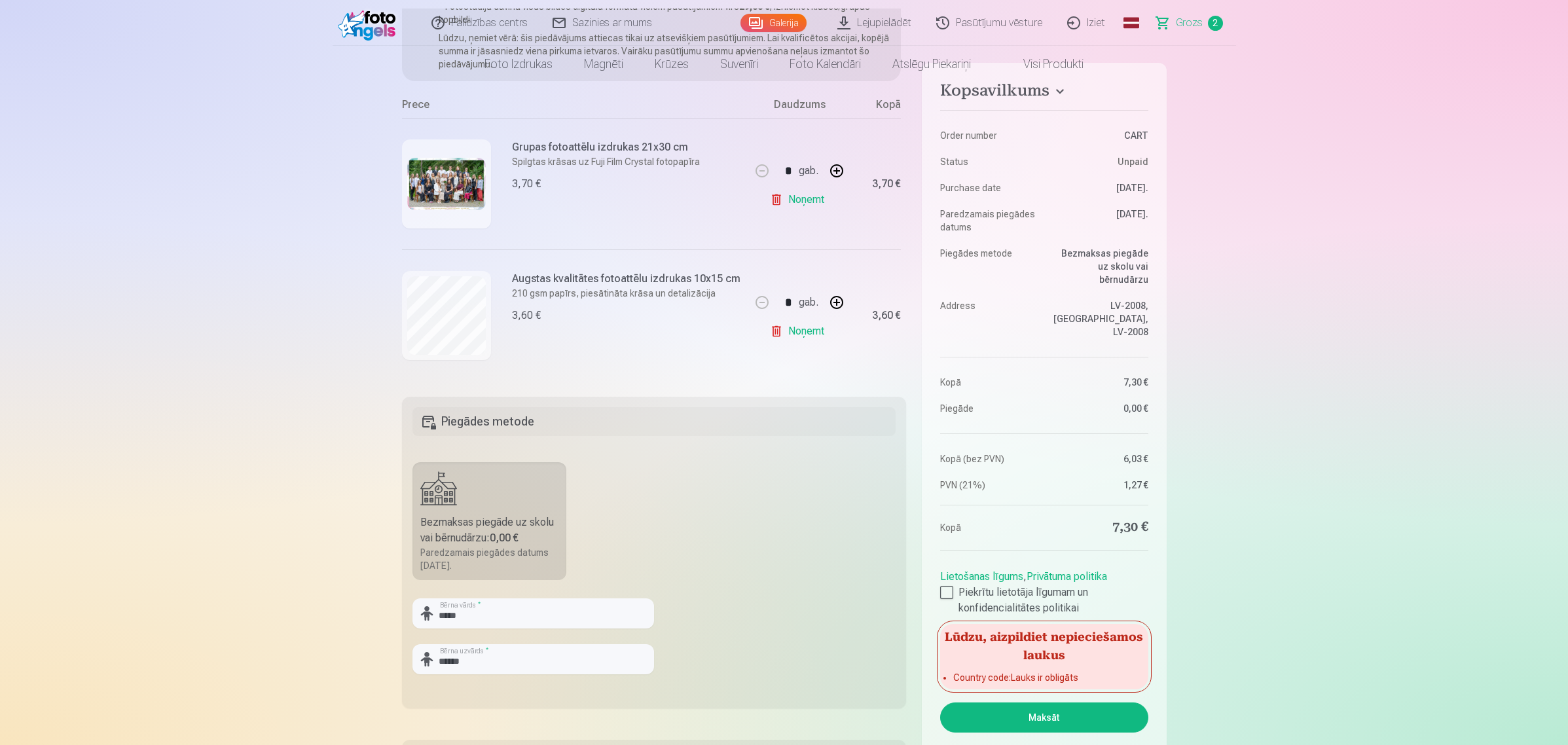
scroll to position [0, 0]
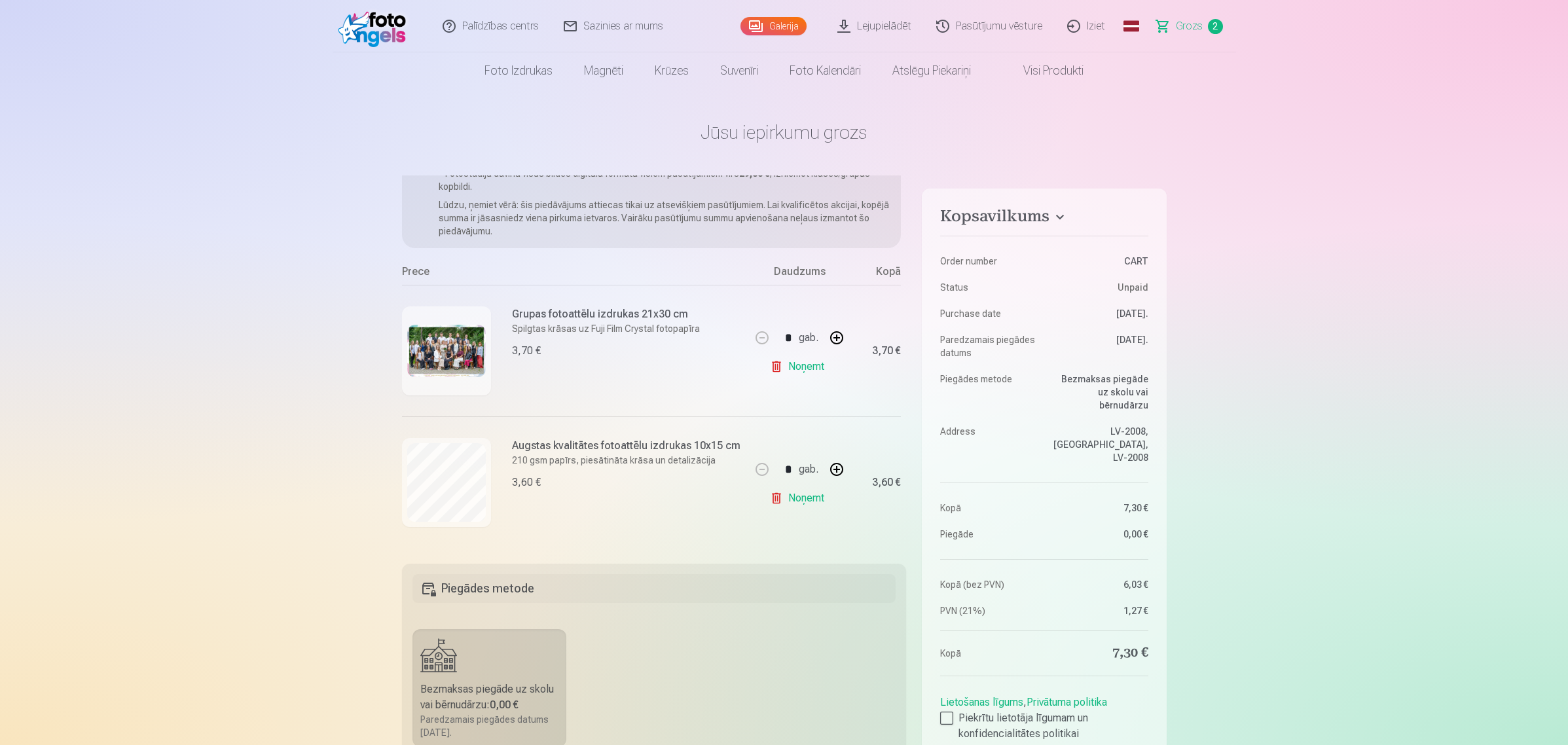
click at [1126, 496] on dl "Order number CART Status Unpaid Purchase date 8.09.2025. Paredzamais piegādes d…" at bounding box center [1044, 424] width 208 height 387
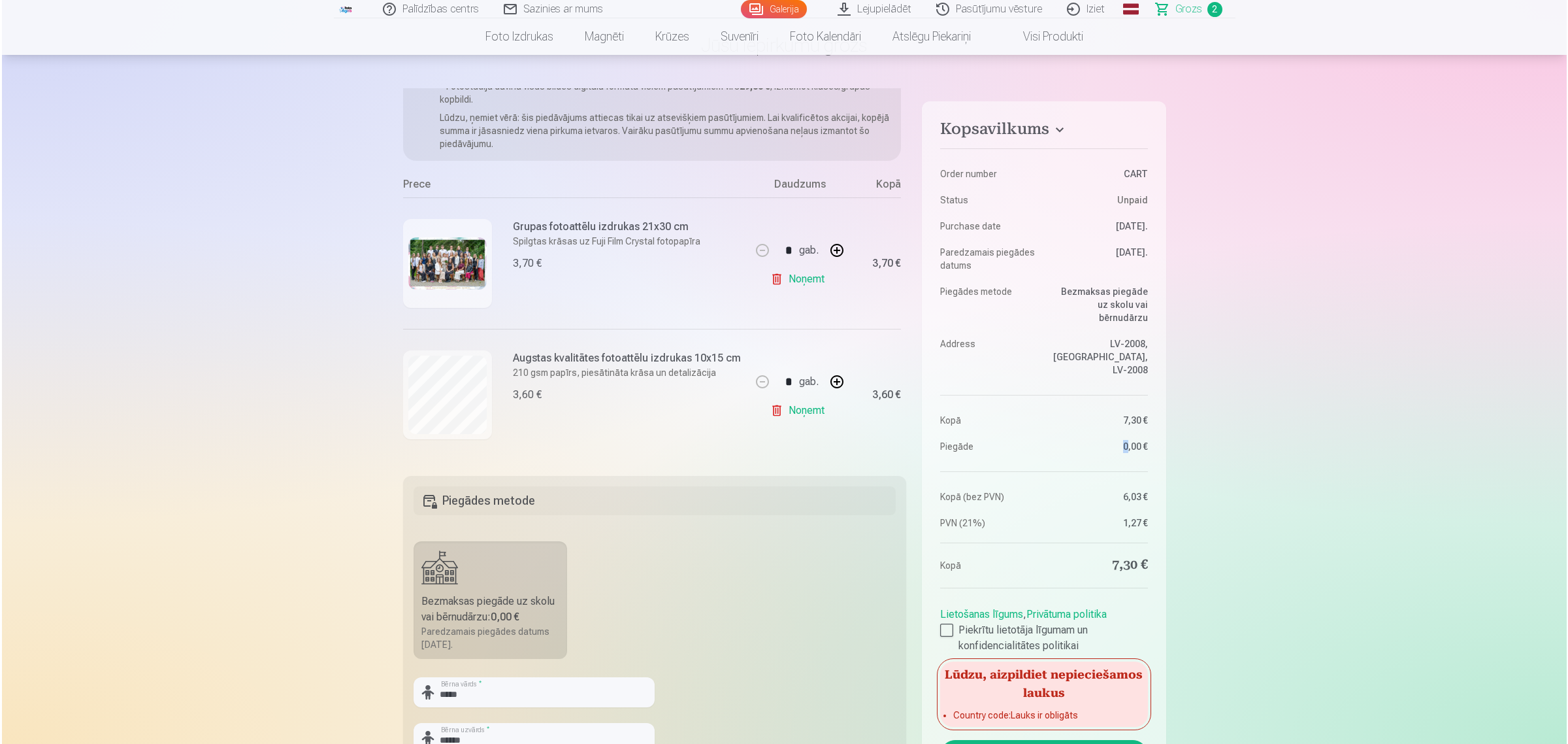
scroll to position [81, 0]
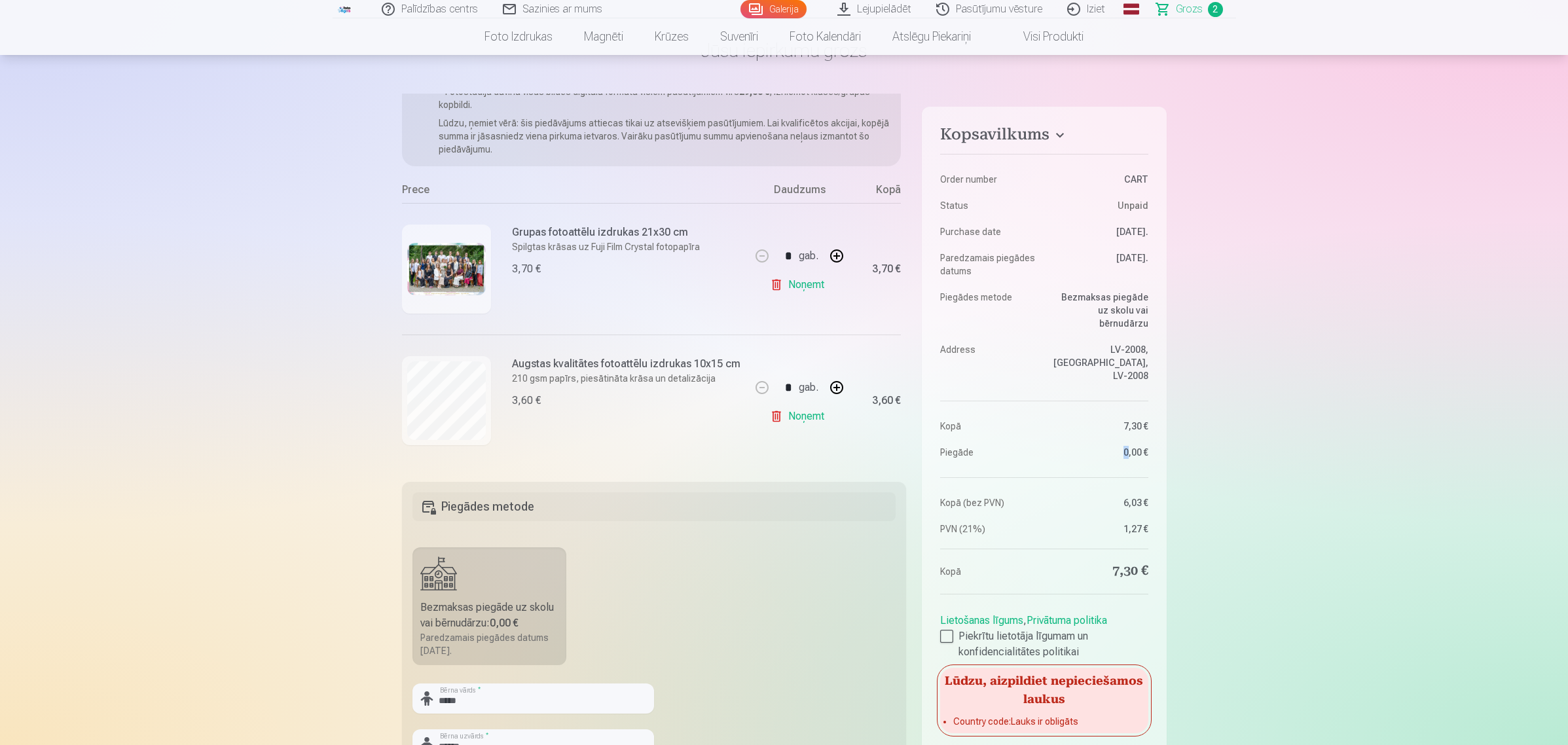
click at [437, 256] on img at bounding box center [446, 269] width 78 height 53
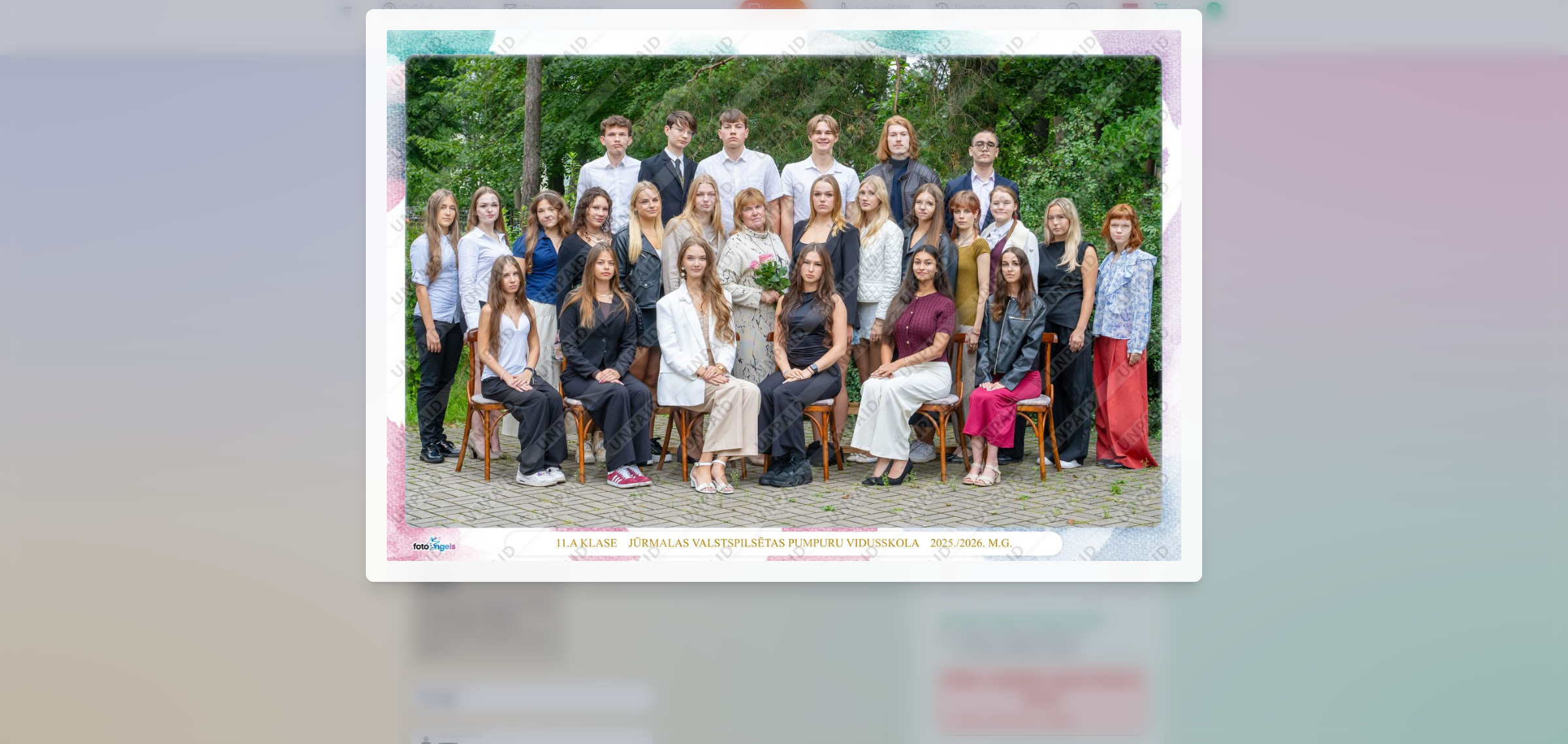
click at [1268, 226] on div at bounding box center [784, 372] width 1568 height 744
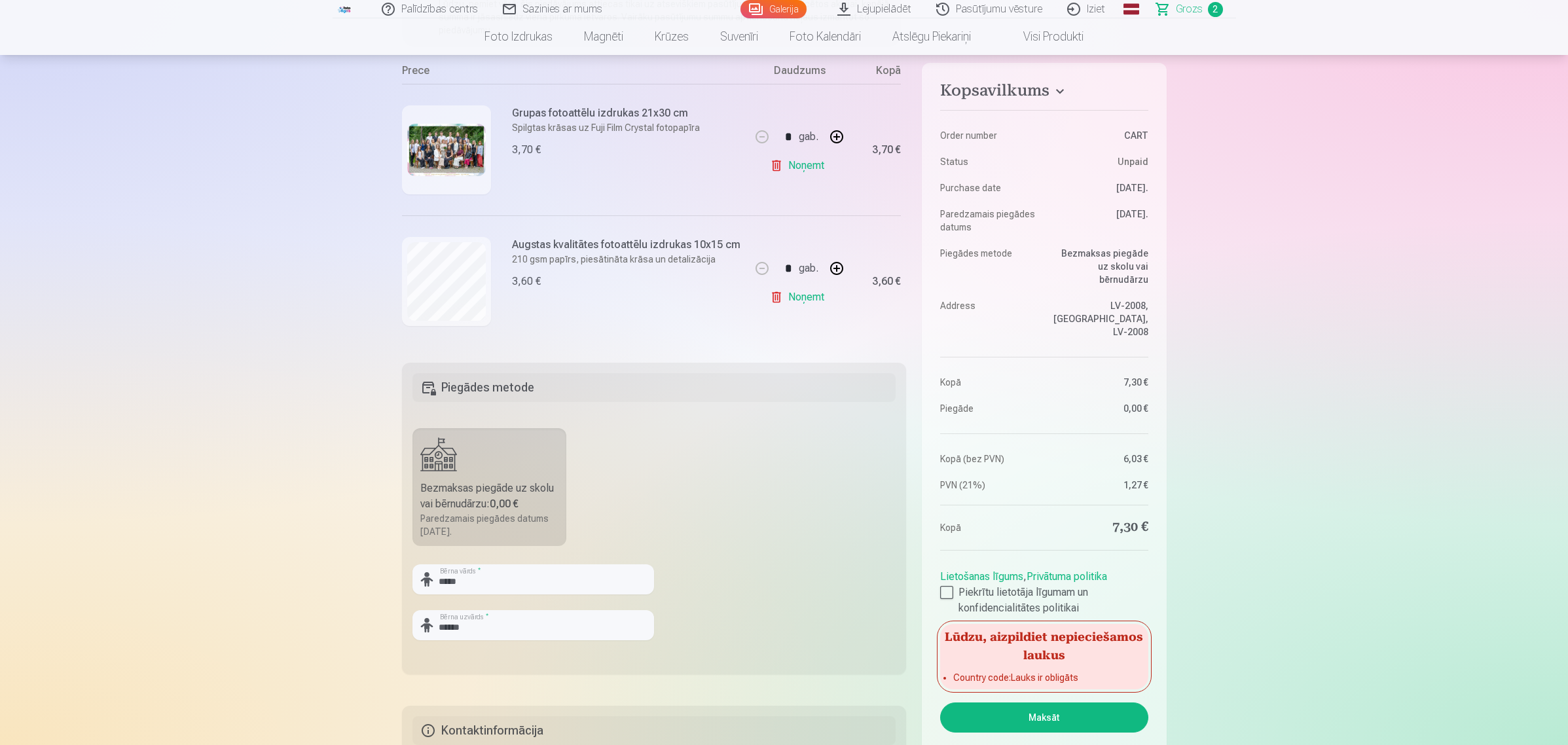
scroll to position [327, 0]
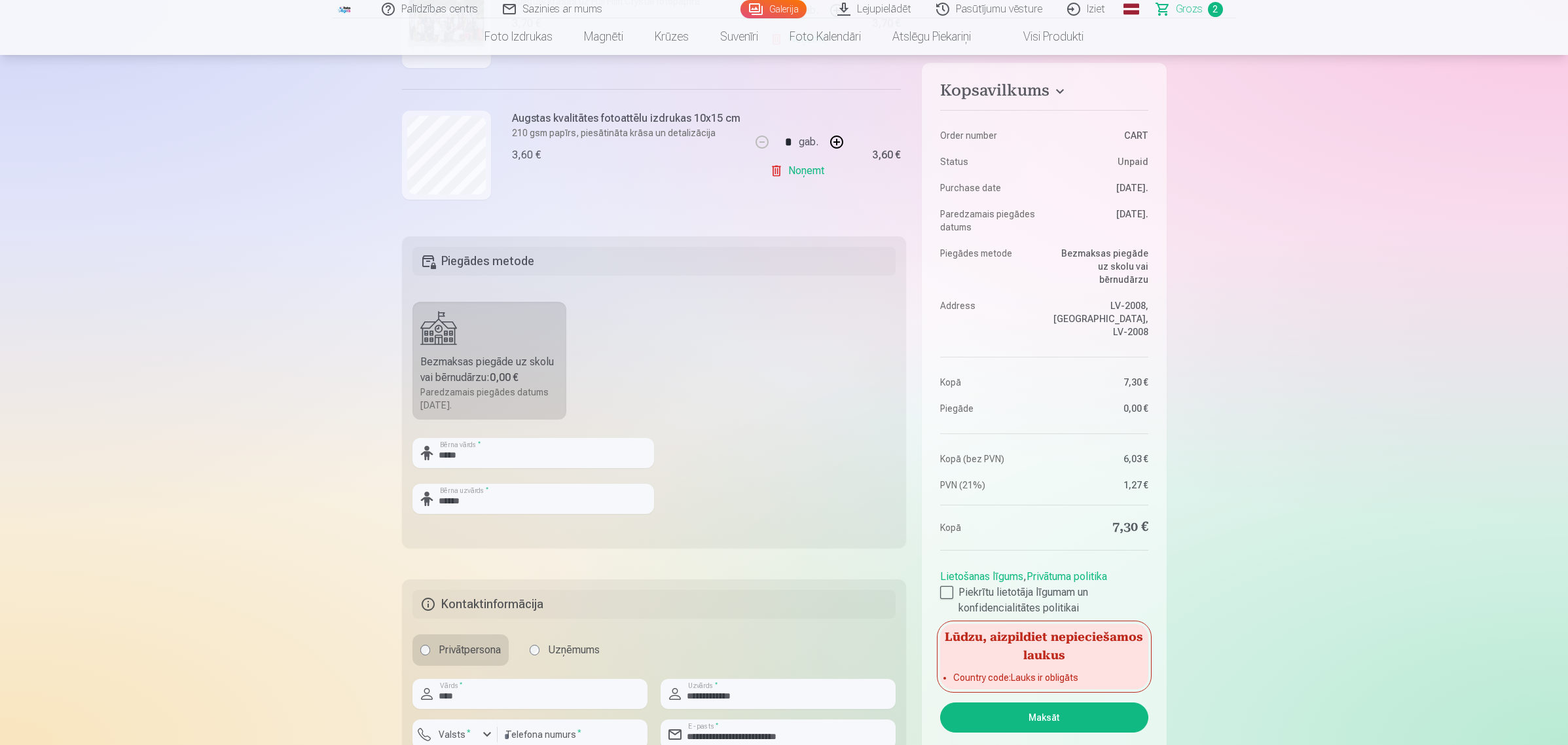
click at [718, 440] on fieldset "Piegādes metode Bezmaksas piegāde uz skolu vai bērnudārzu : 0,00 € Paredzamais …" at bounding box center [654, 392] width 504 height 311
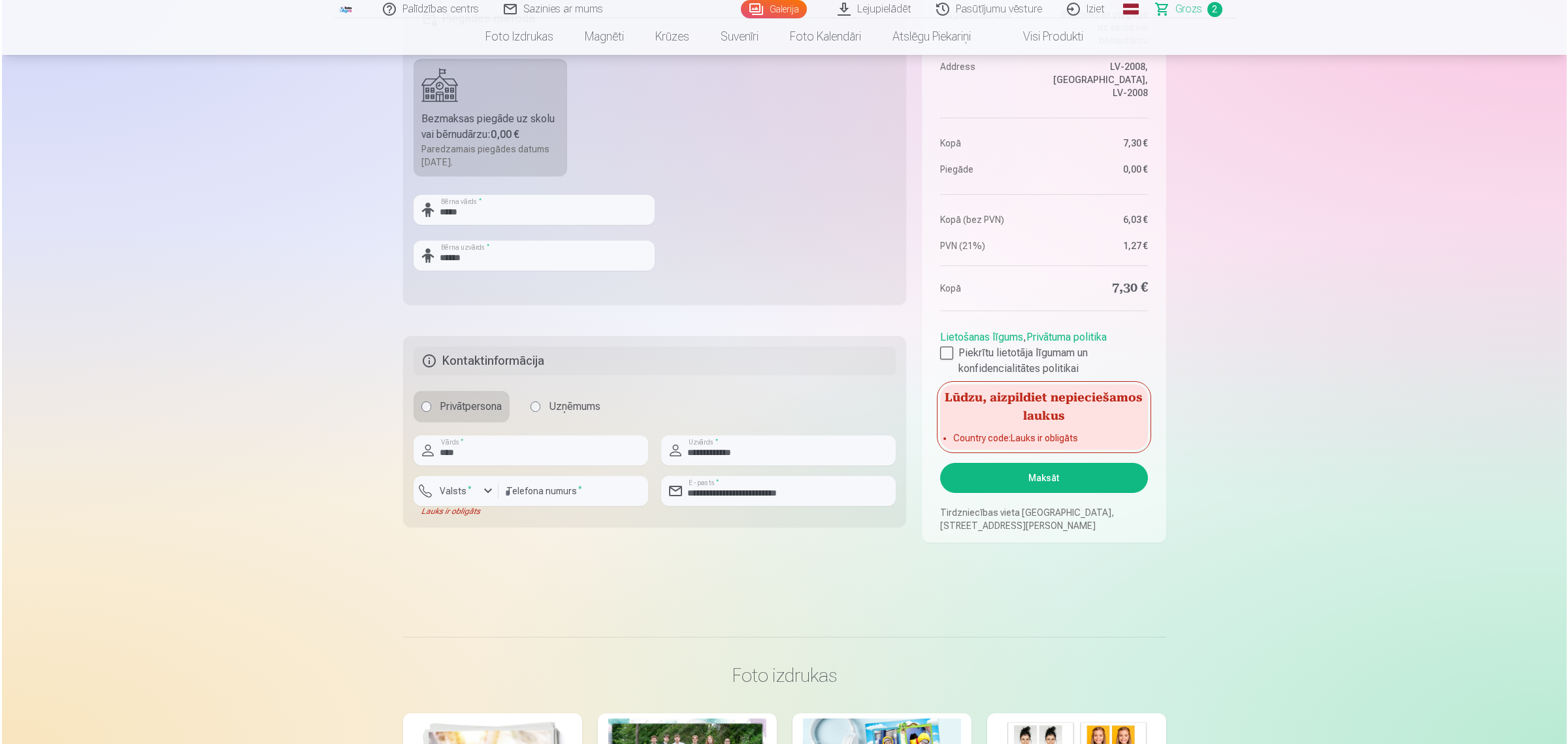
scroll to position [572, 0]
click at [483, 487] on div "button" at bounding box center [486, 487] width 15 height 15
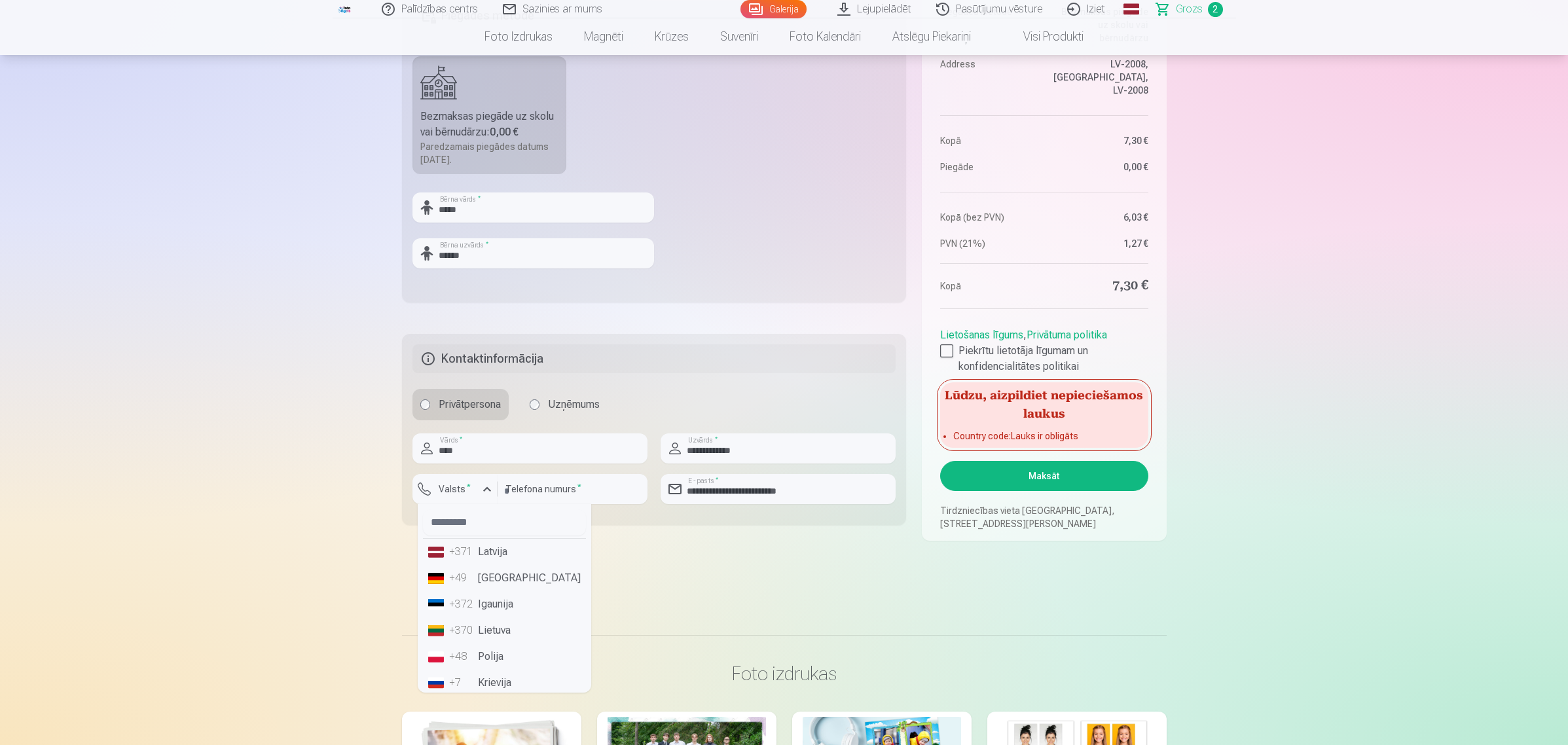
click at [486, 544] on li "+371 Latvija" at bounding box center [504, 552] width 163 height 26
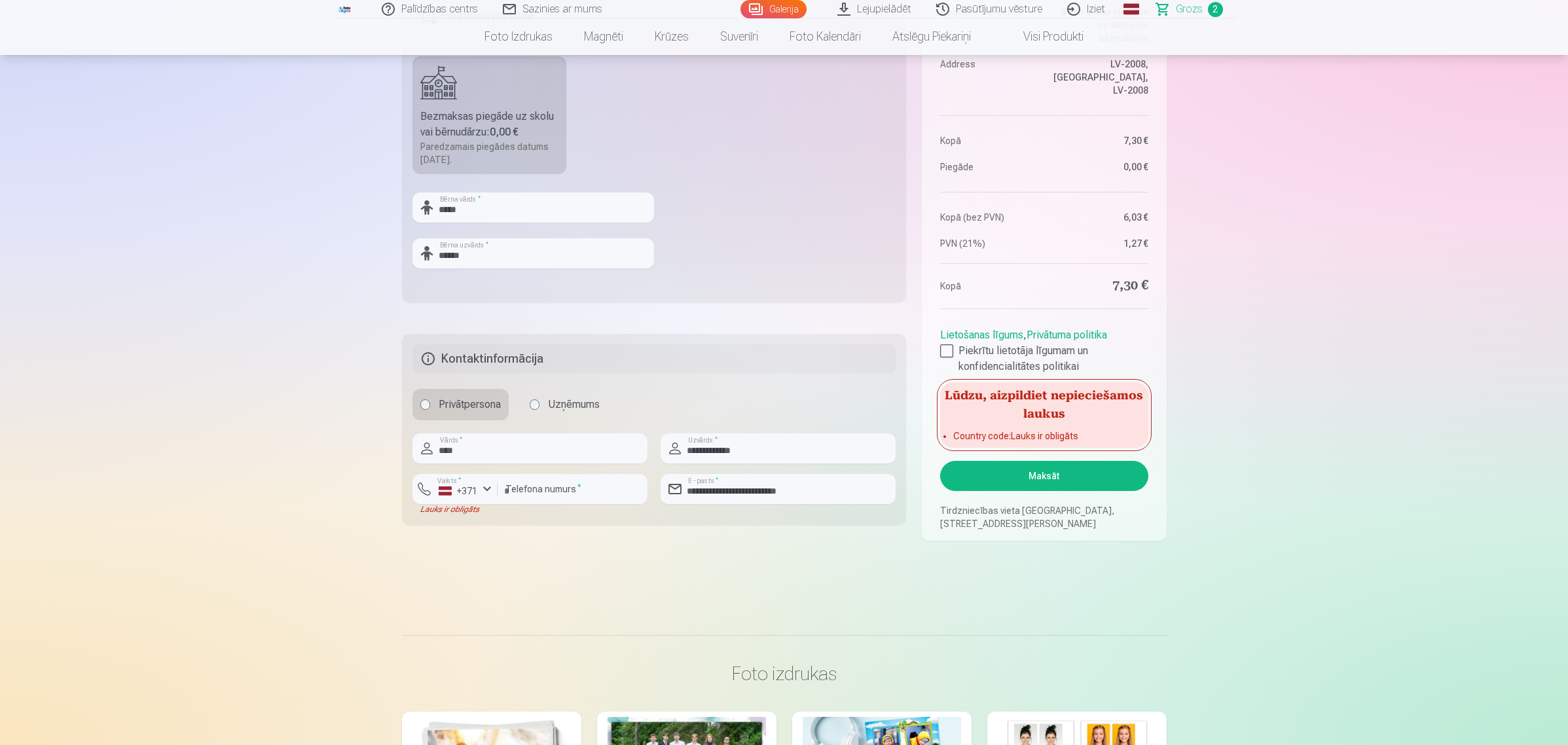
click at [1059, 476] on button "Maksāt" at bounding box center [1044, 475] width 208 height 30
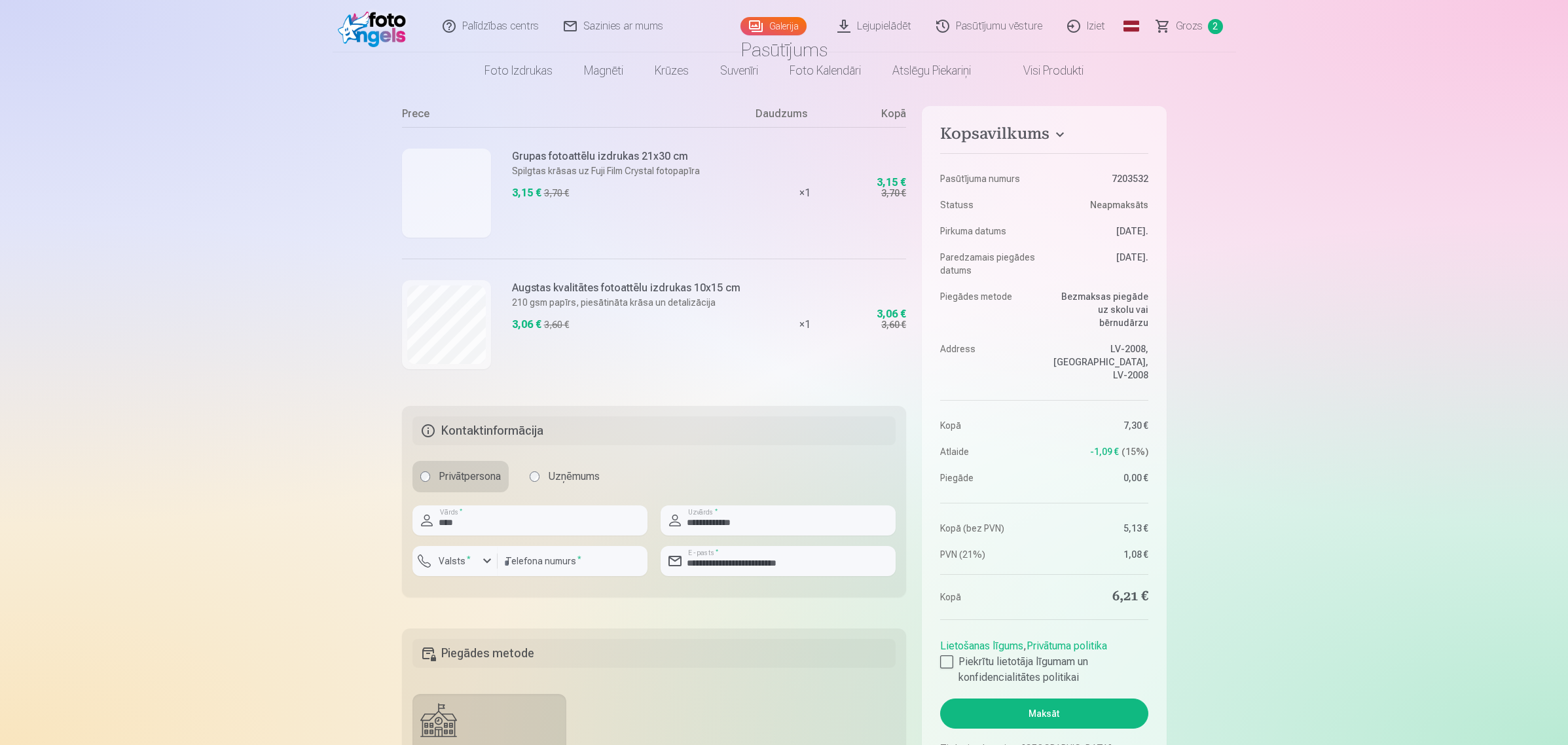
scroll to position [245, 0]
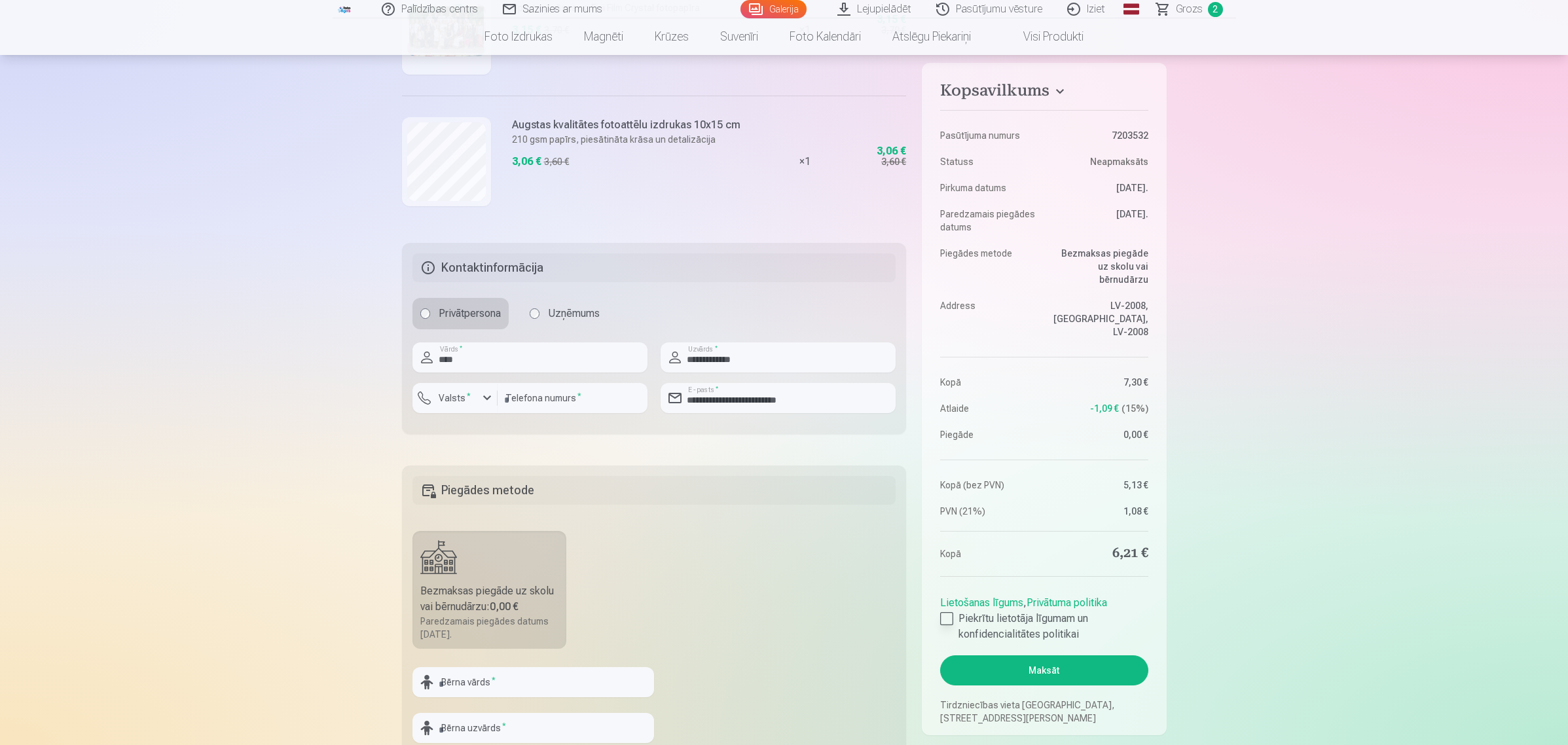
drag, startPoint x: 946, startPoint y: 593, endPoint x: 976, endPoint y: 609, distance: 34.0
click at [945, 612] on div at bounding box center [946, 618] width 13 height 13
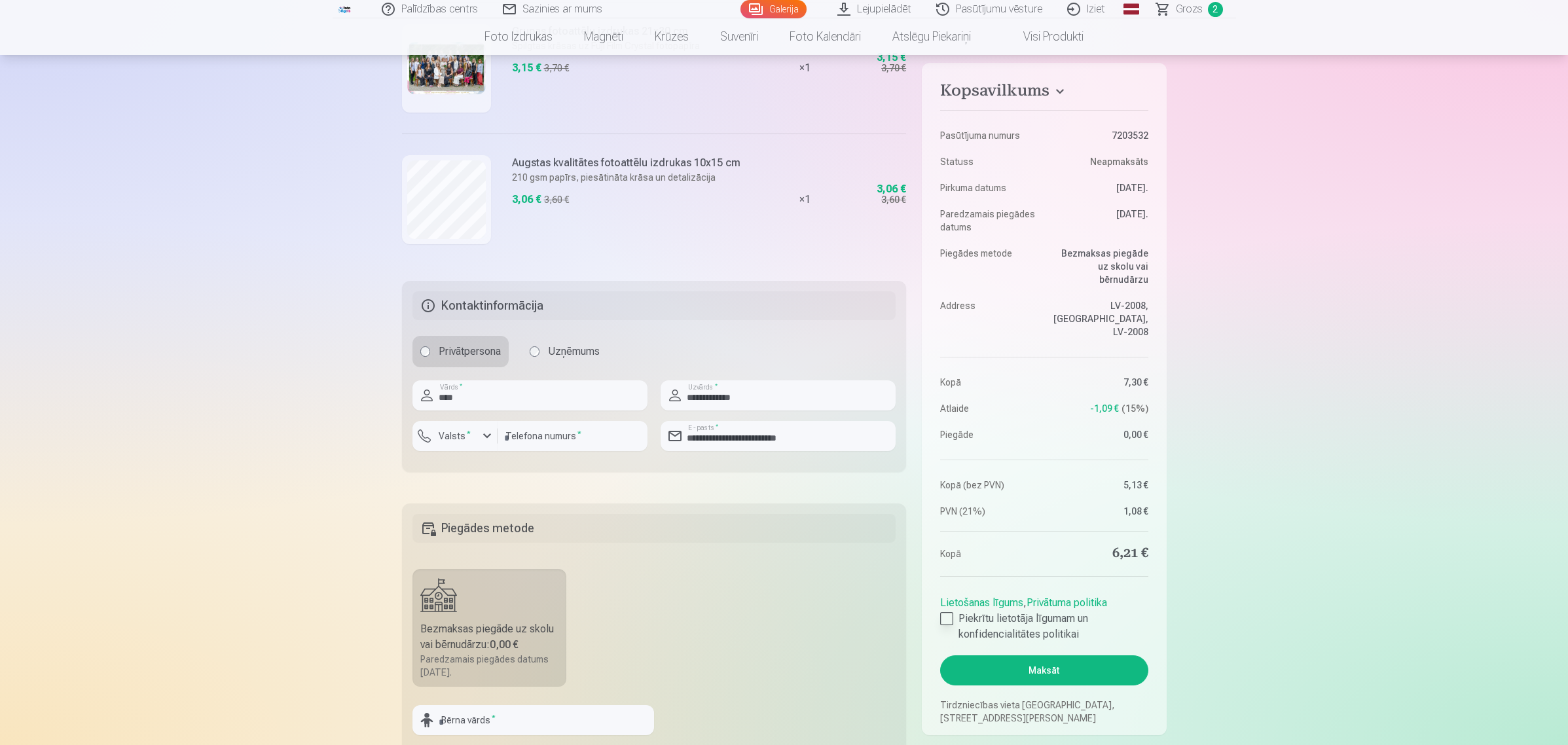
scroll to position [327, 0]
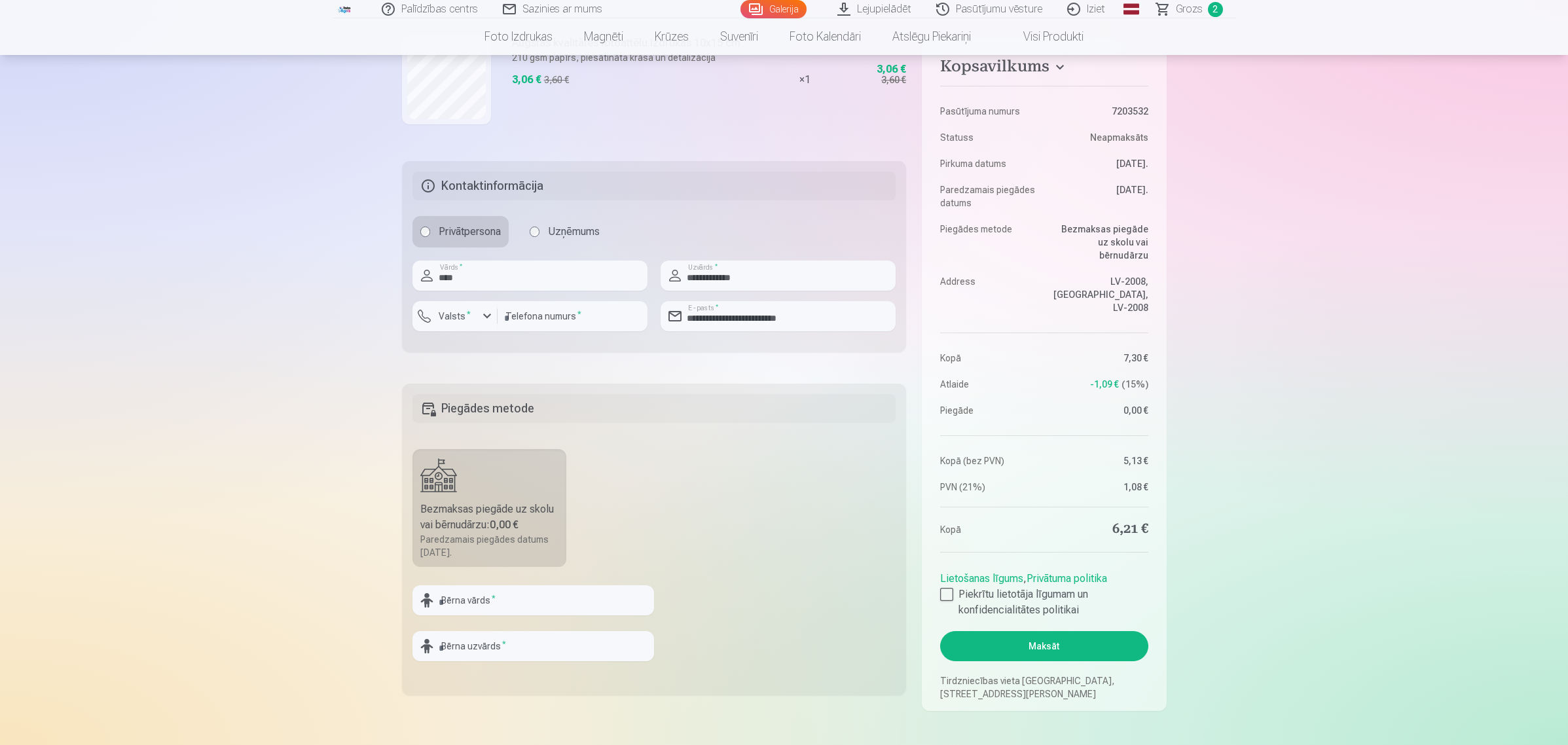
click at [1059, 638] on button "Maksāt" at bounding box center [1044, 646] width 208 height 30
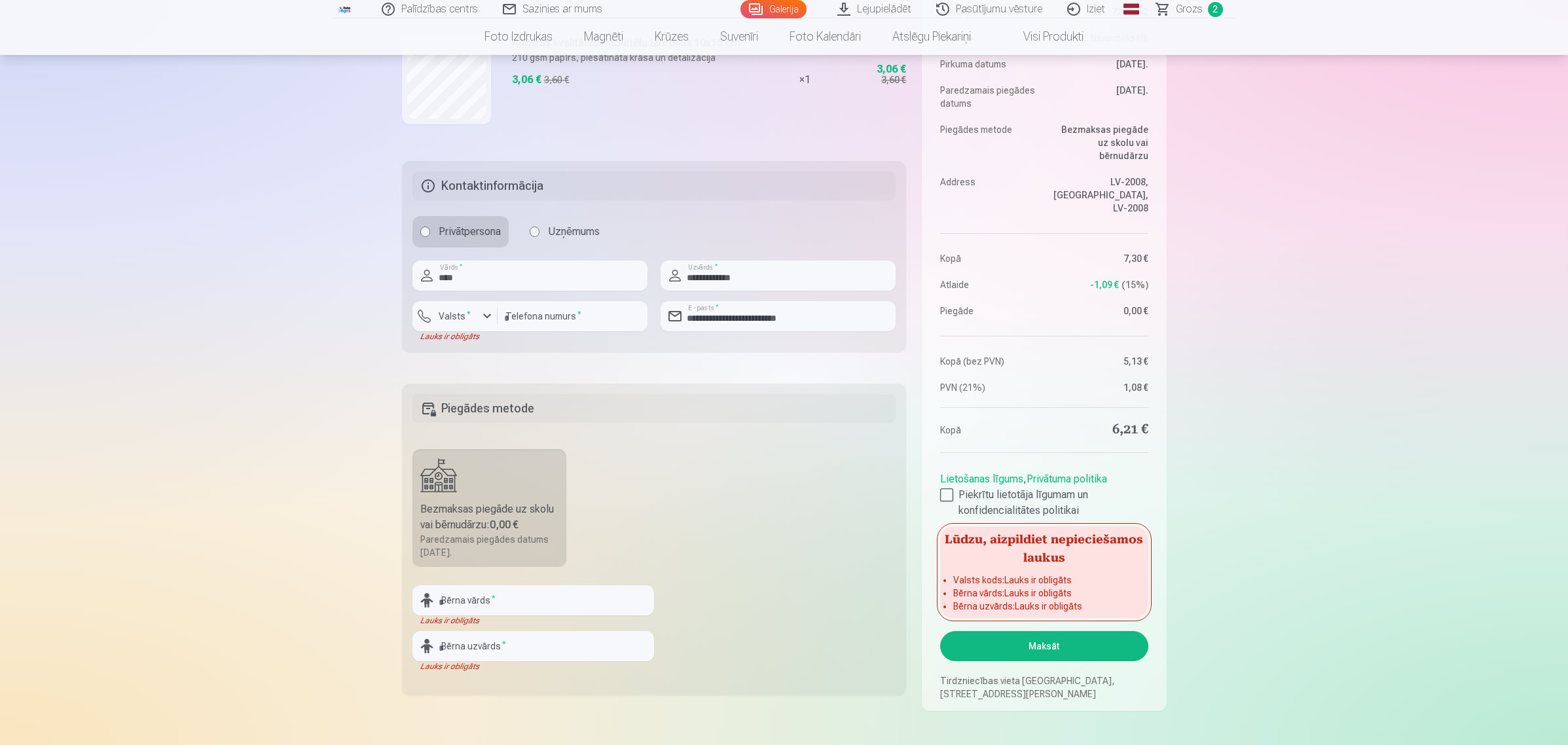
scroll to position [245, 0]
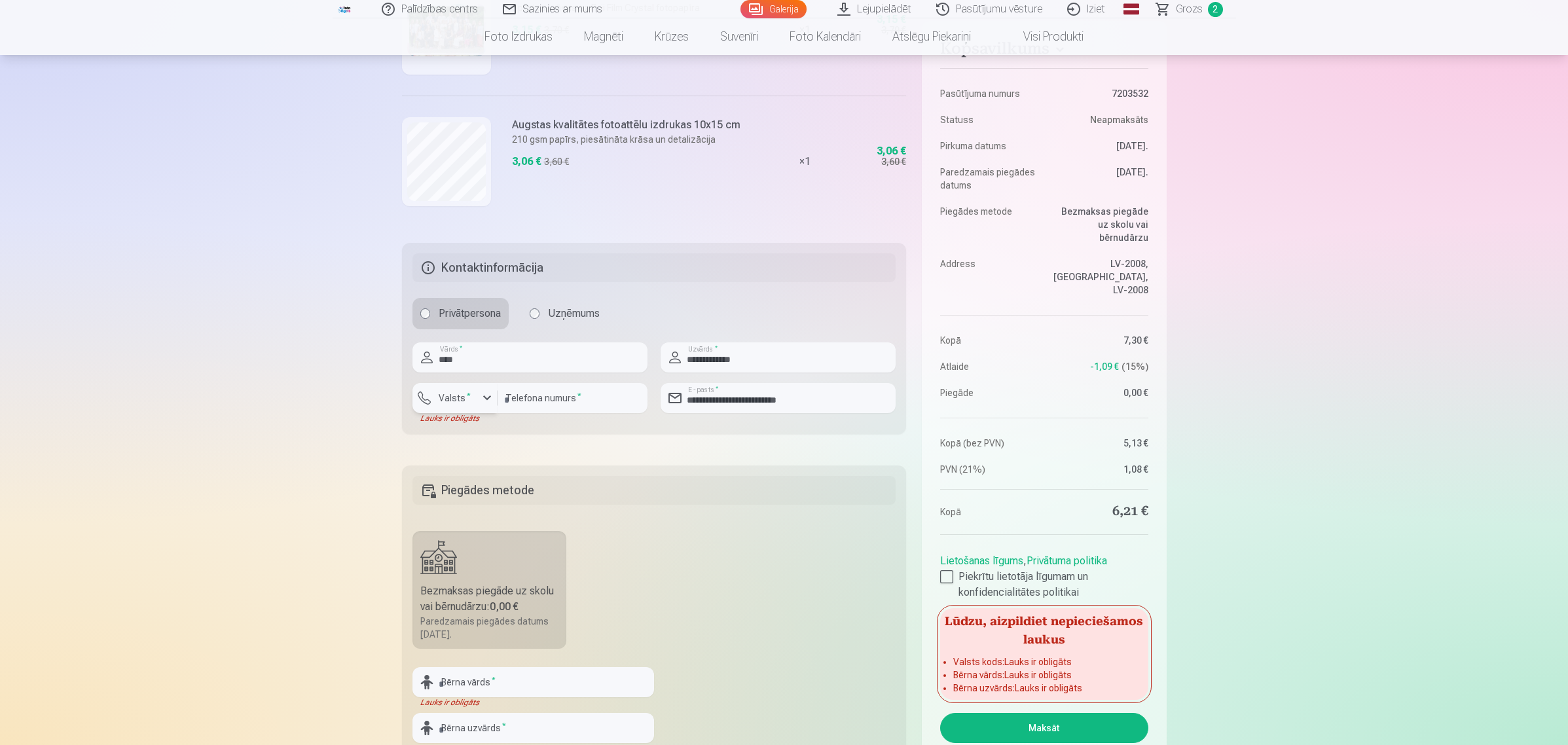
click at [482, 390] on div "button" at bounding box center [487, 397] width 16 height 16
click at [488, 431] on li "+371 Latvija" at bounding box center [469, 428] width 93 height 26
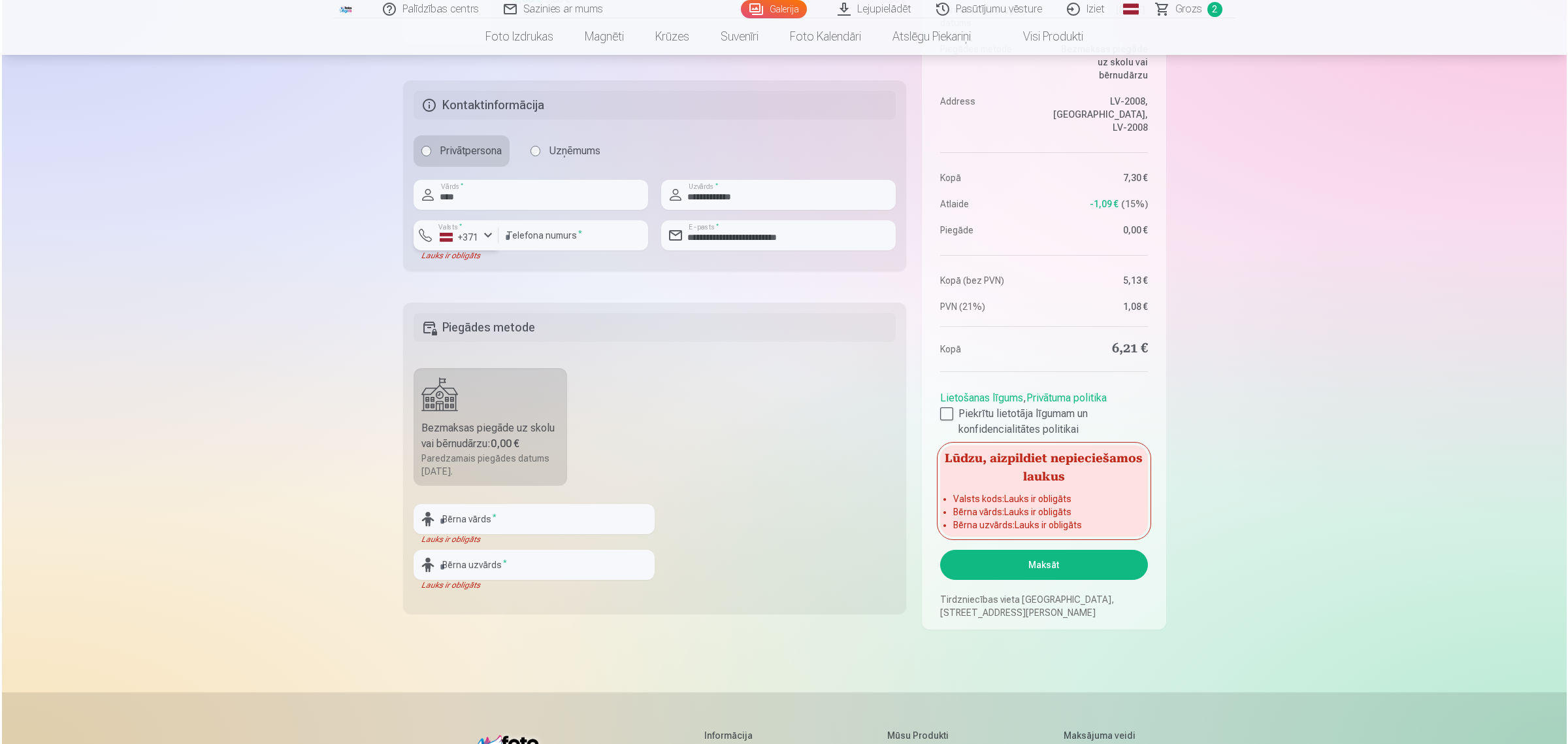
scroll to position [409, 0]
click at [474, 518] on input "text" at bounding box center [532, 517] width 241 height 30
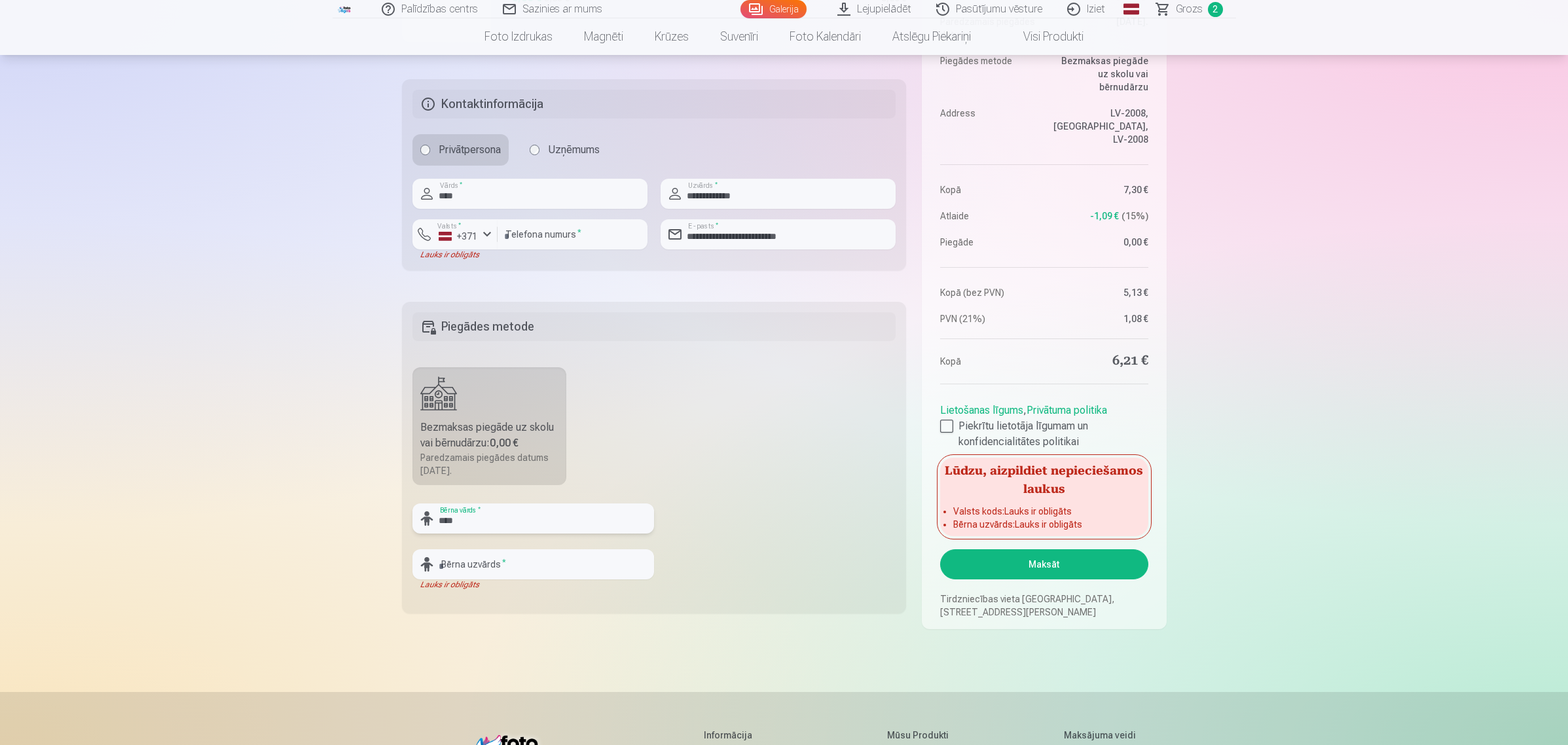
type input "****"
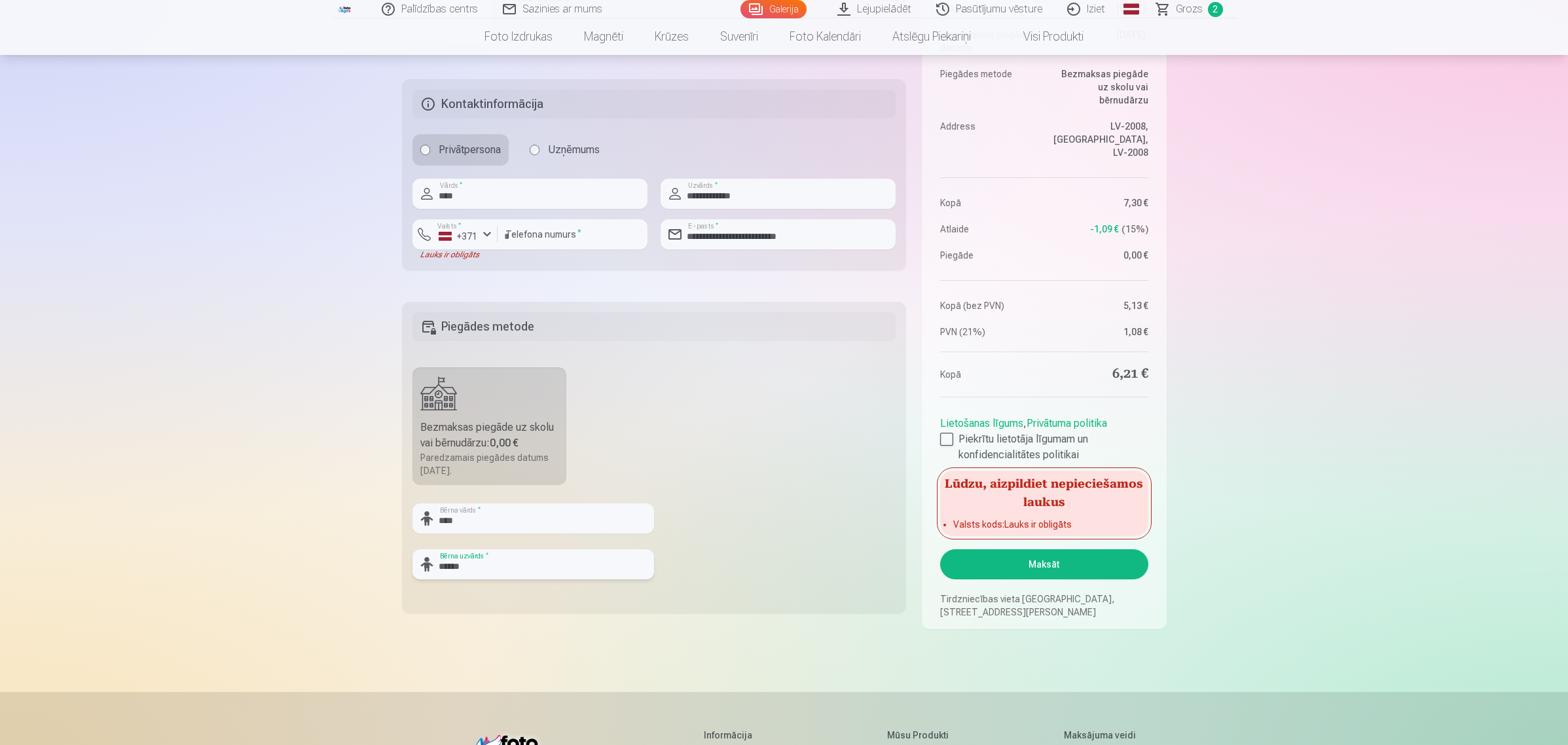
type input "******"
click at [1437, 299] on div "Palīdzības centrs Sazinies ar mums Galerija Lejupielādēt Pasūtījumu vēsture Izi…" at bounding box center [784, 321] width 1568 height 1460
click at [1042, 557] on button "Maksāt" at bounding box center [1044, 564] width 208 height 30
